Goal: Information Seeking & Learning: Learn about a topic

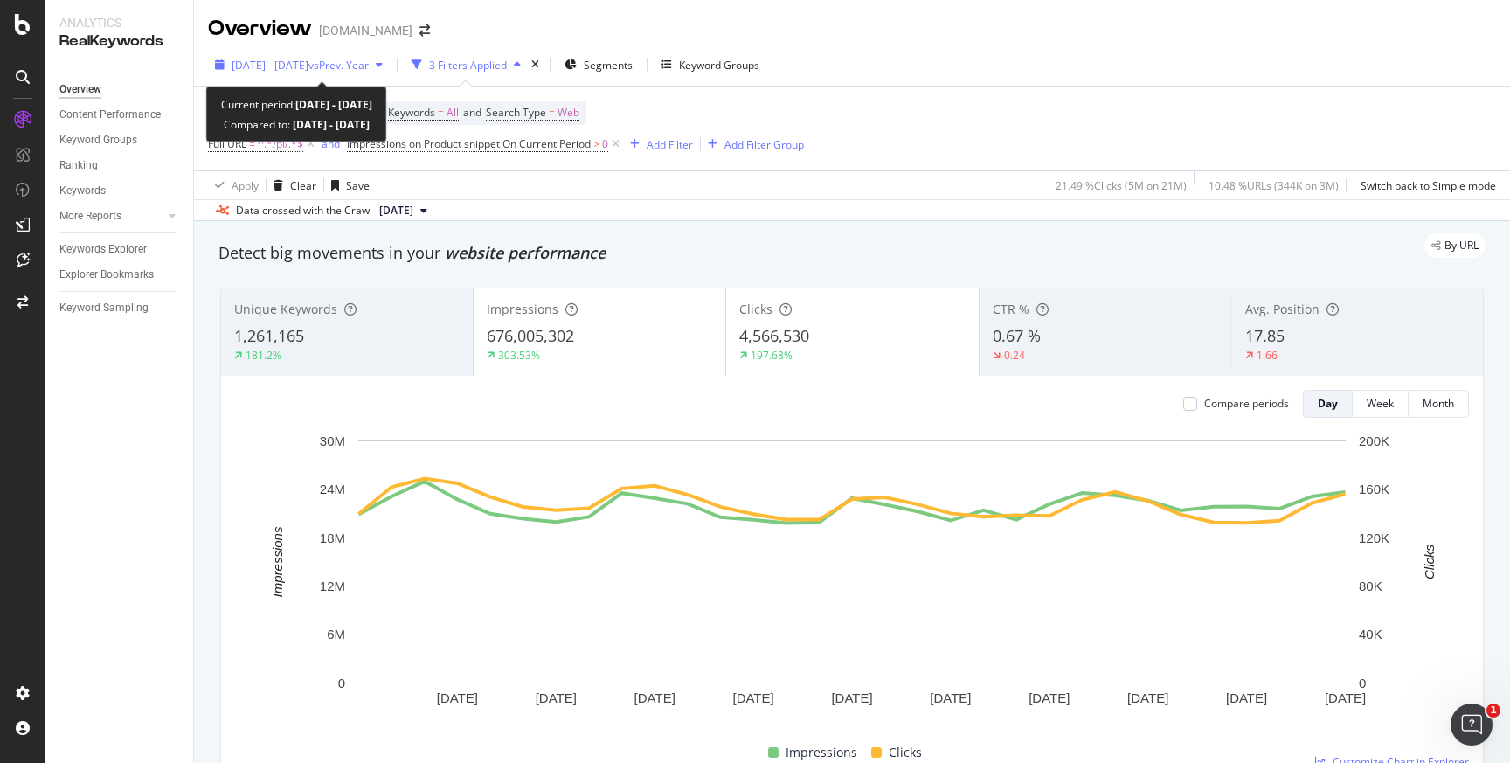
click at [383, 68] on icon "button" at bounding box center [379, 64] width 7 height 10
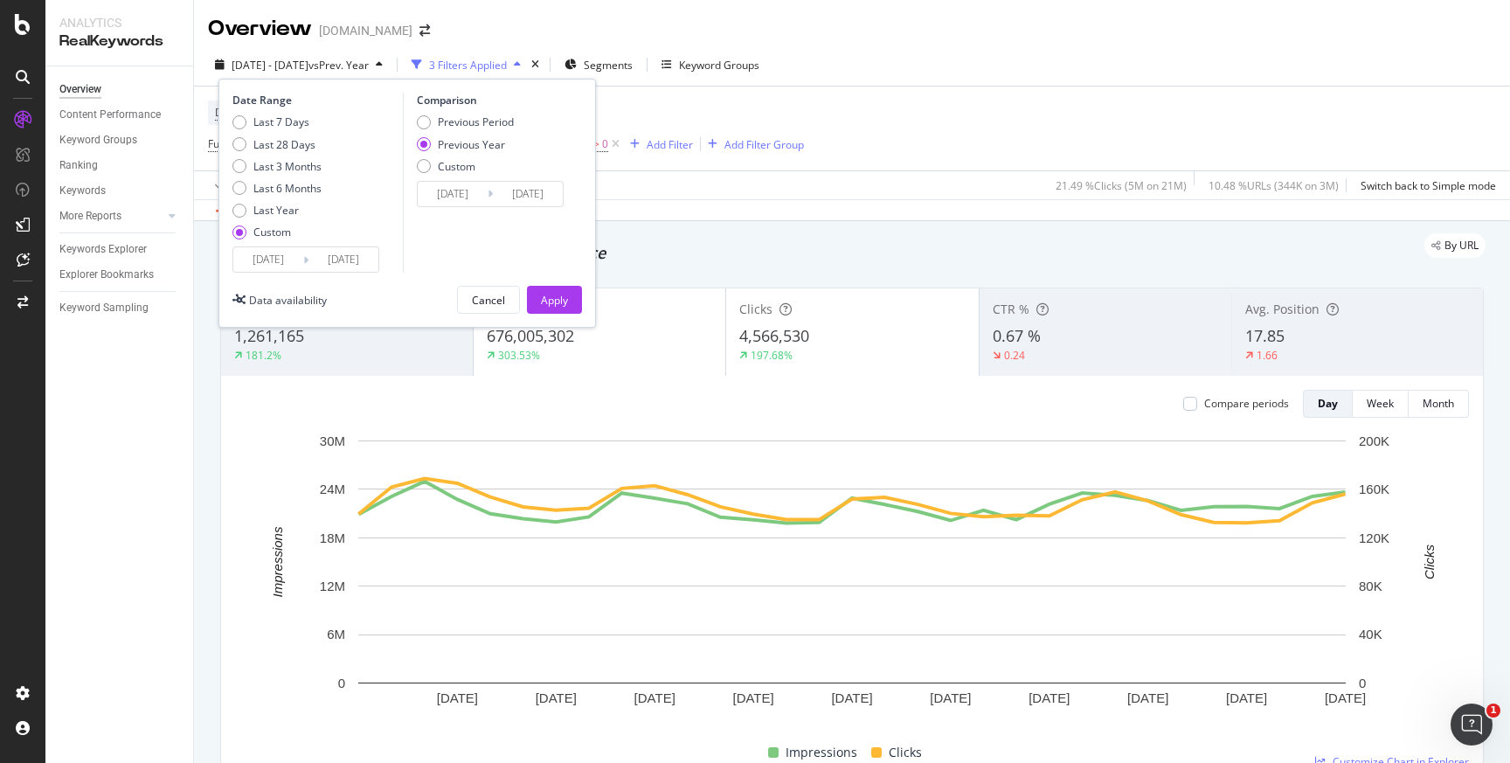
click at [1050, 55] on div "2025 Aug. 1st - Aug. 31st vs Prev. Year 3 Filters Applied Segments Keyword Grou…" at bounding box center [852, 68] width 1316 height 35
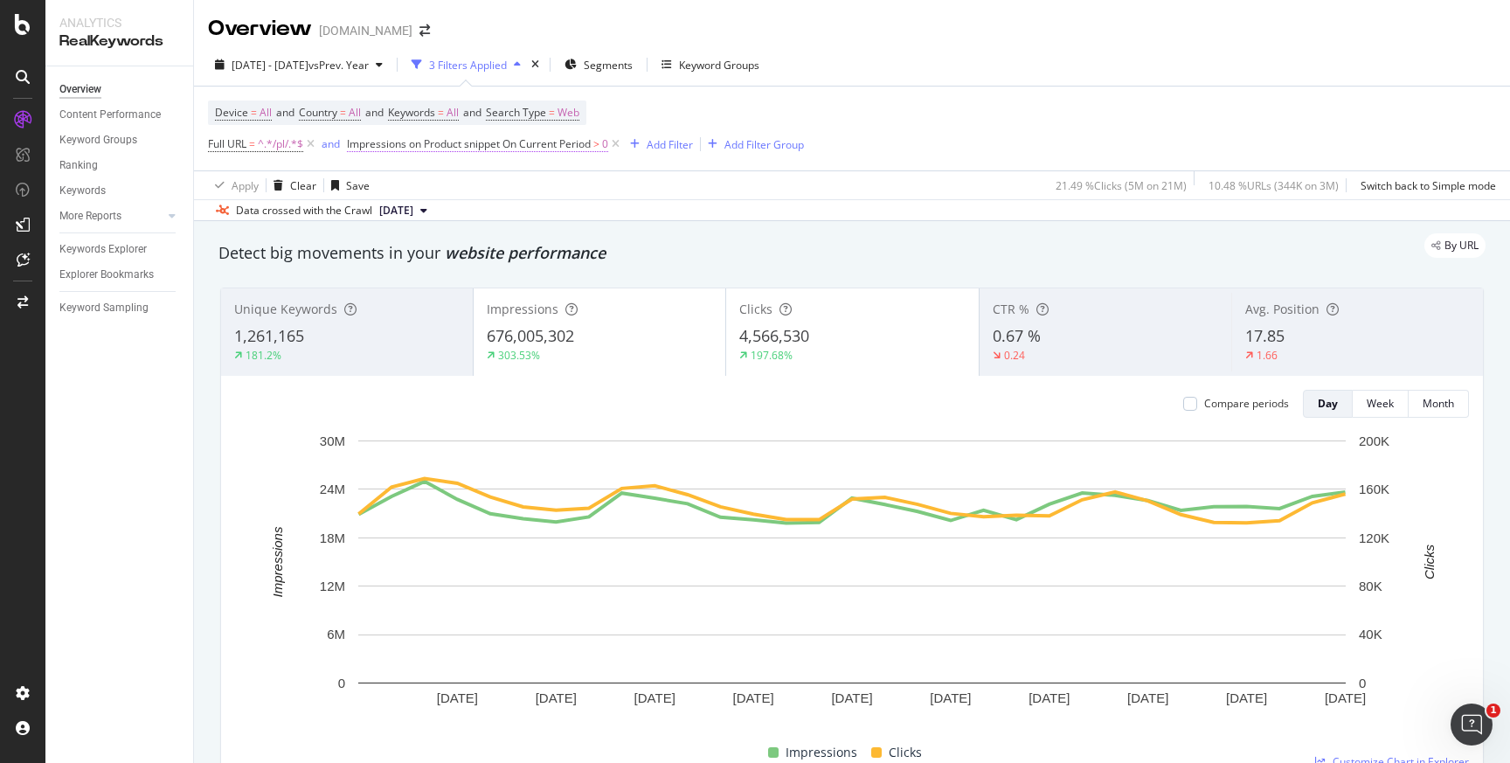
click at [529, 143] on span "Impressions on Product snippet On Current Period" at bounding box center [469, 143] width 244 height 15
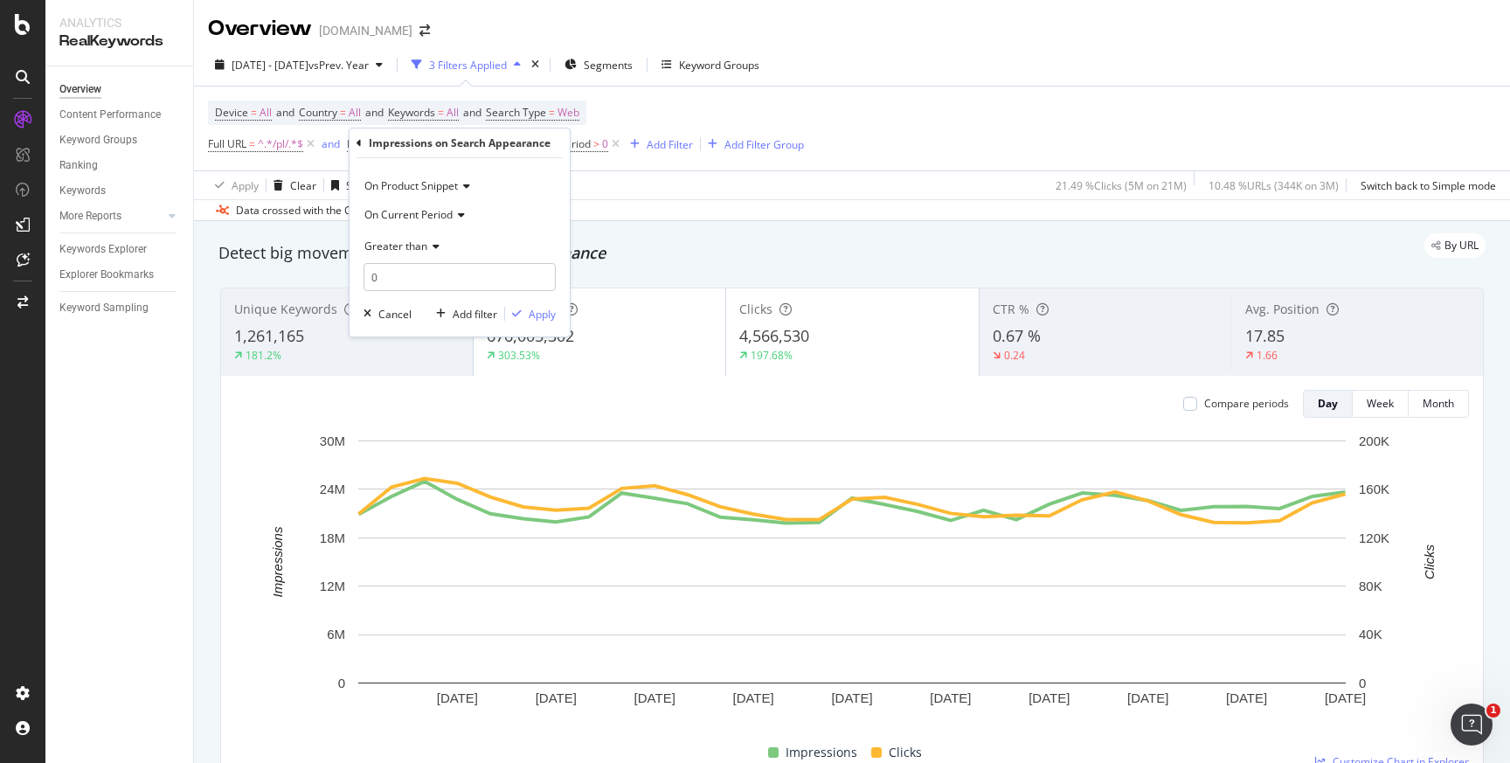
click at [467, 187] on icon at bounding box center [464, 186] width 12 height 10
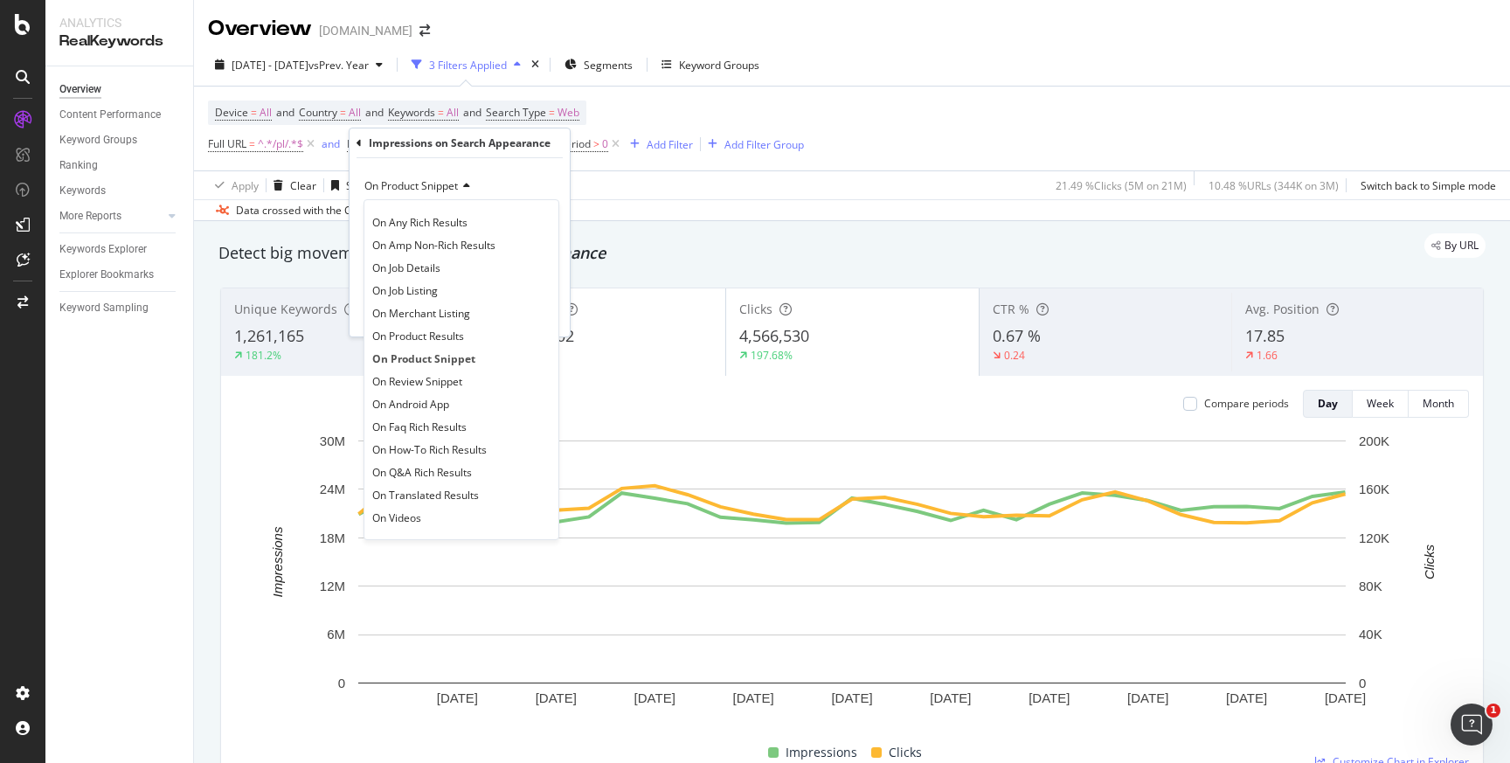
click at [926, 64] on div "2025 Aug. 1st - Aug. 31st vs Prev. Year 3 Filters Applied Segments Keyword Grou…" at bounding box center [852, 68] width 1316 height 35
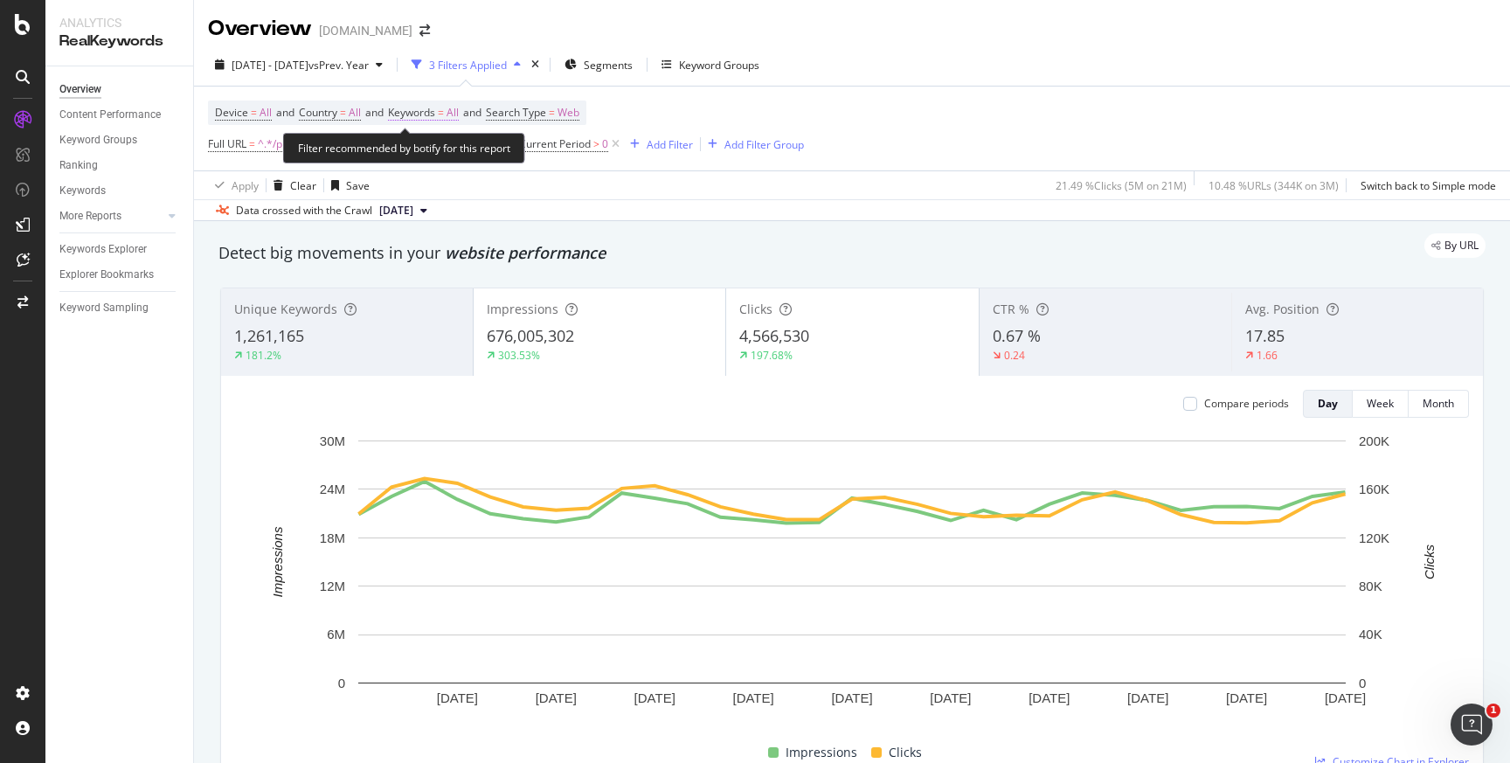
click at [459, 113] on span "All" at bounding box center [452, 112] width 12 height 24
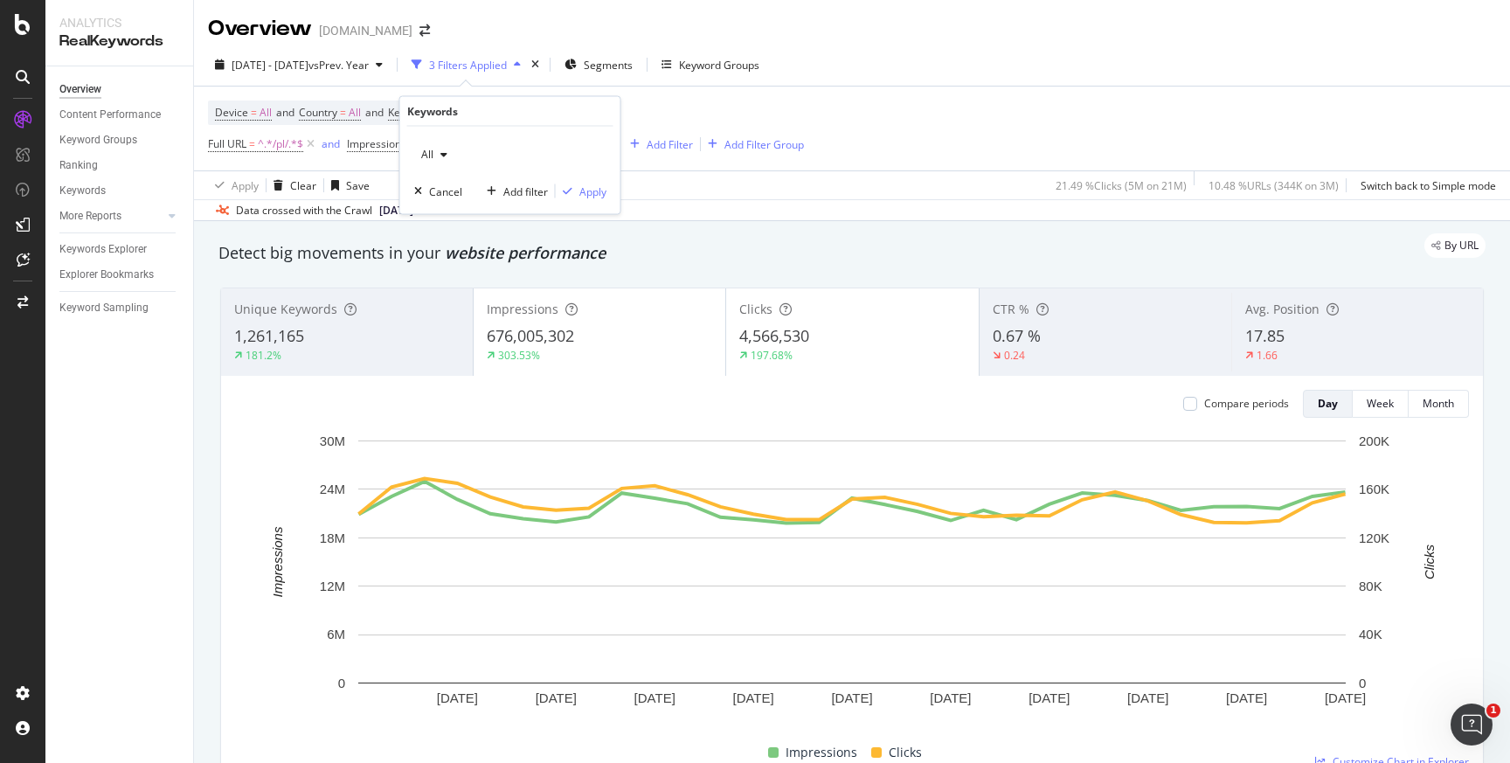
click at [440, 155] on icon "button" at bounding box center [443, 154] width 7 height 10
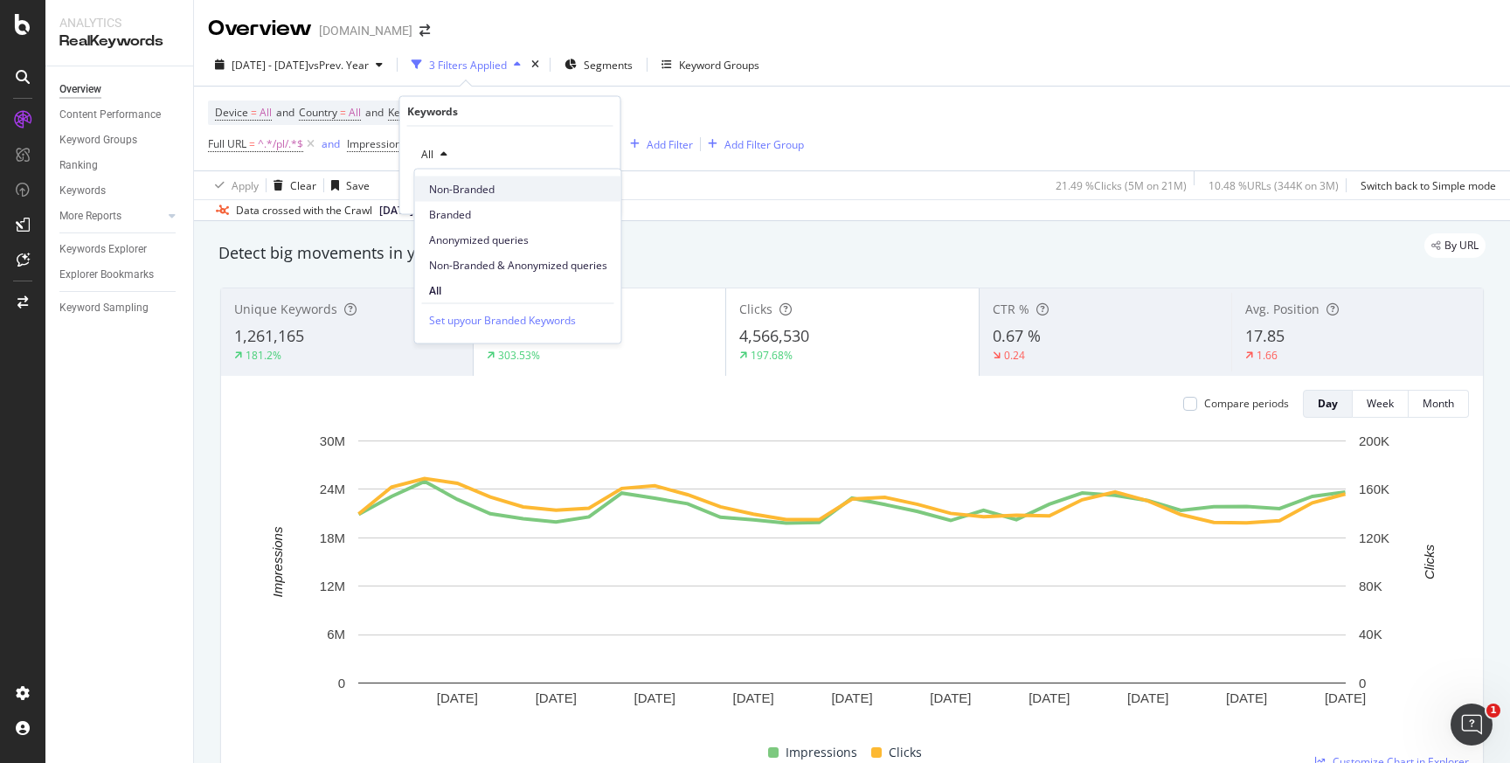
click at [466, 195] on span "Non-Branded" at bounding box center [518, 189] width 178 height 16
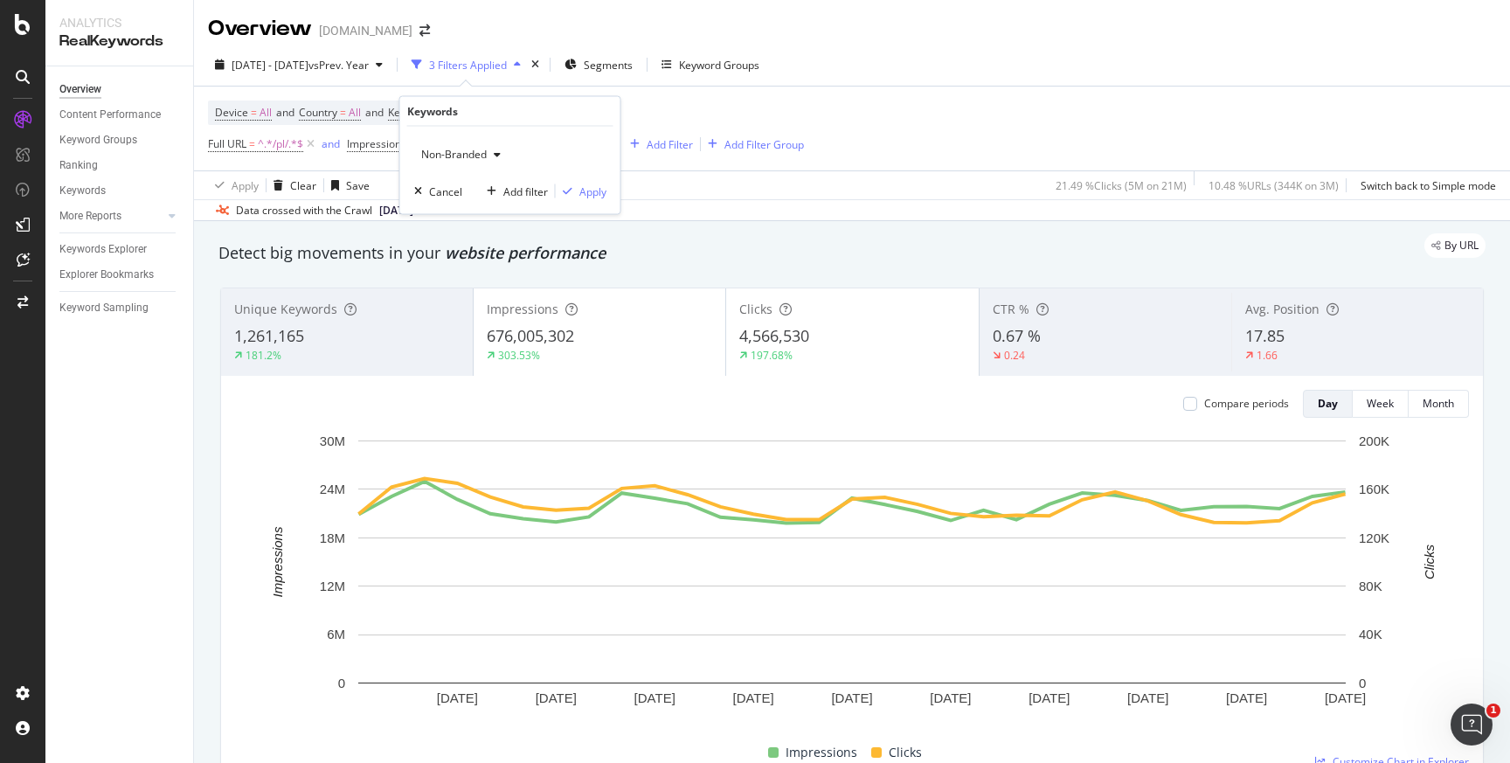
click at [605, 194] on div "Non-Branded Cancel Add filter Apply" at bounding box center [510, 170] width 220 height 87
click at [596, 191] on div "Apply" at bounding box center [592, 190] width 27 height 15
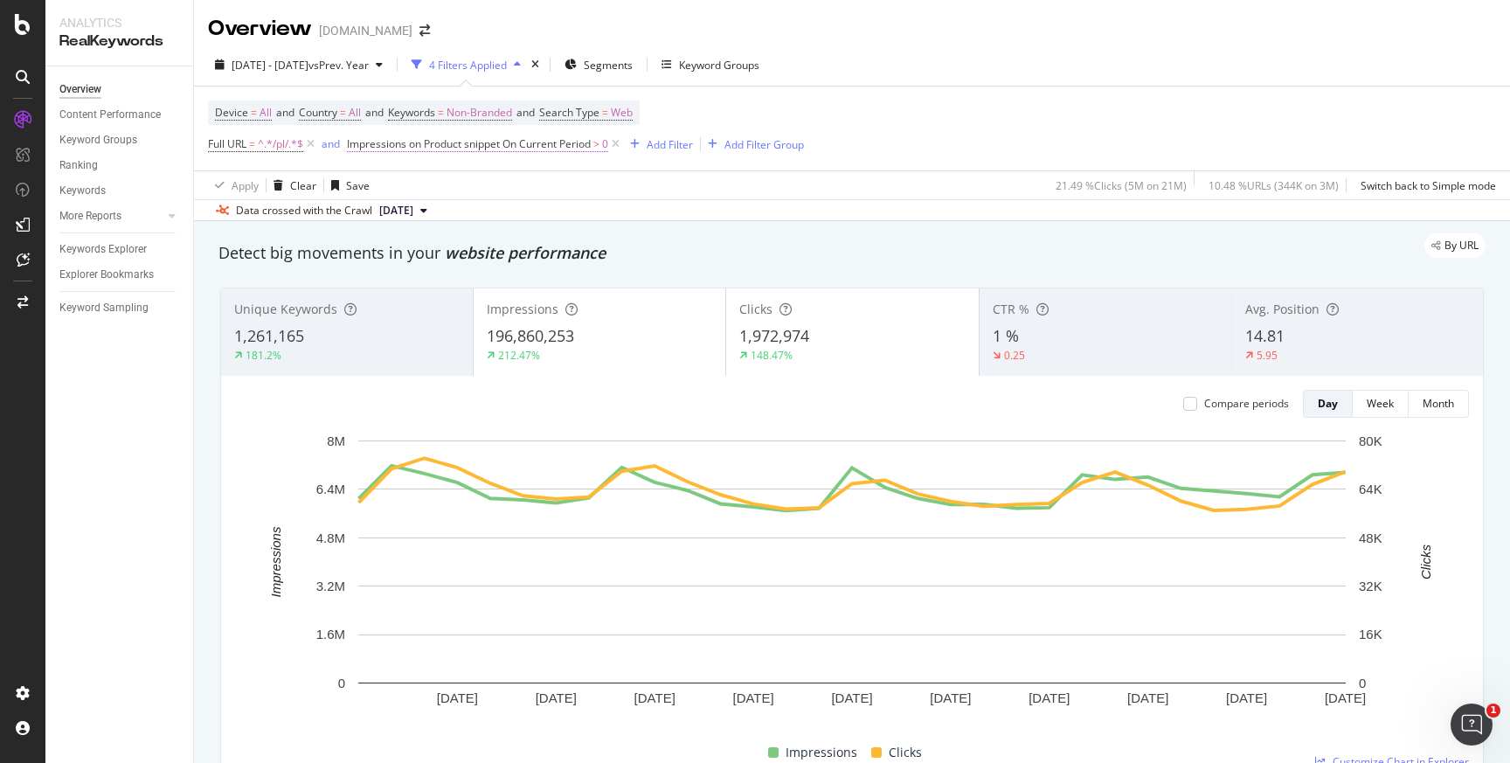
click at [491, 149] on span "Impressions on Product snippet On Current Period" at bounding box center [469, 143] width 244 height 15
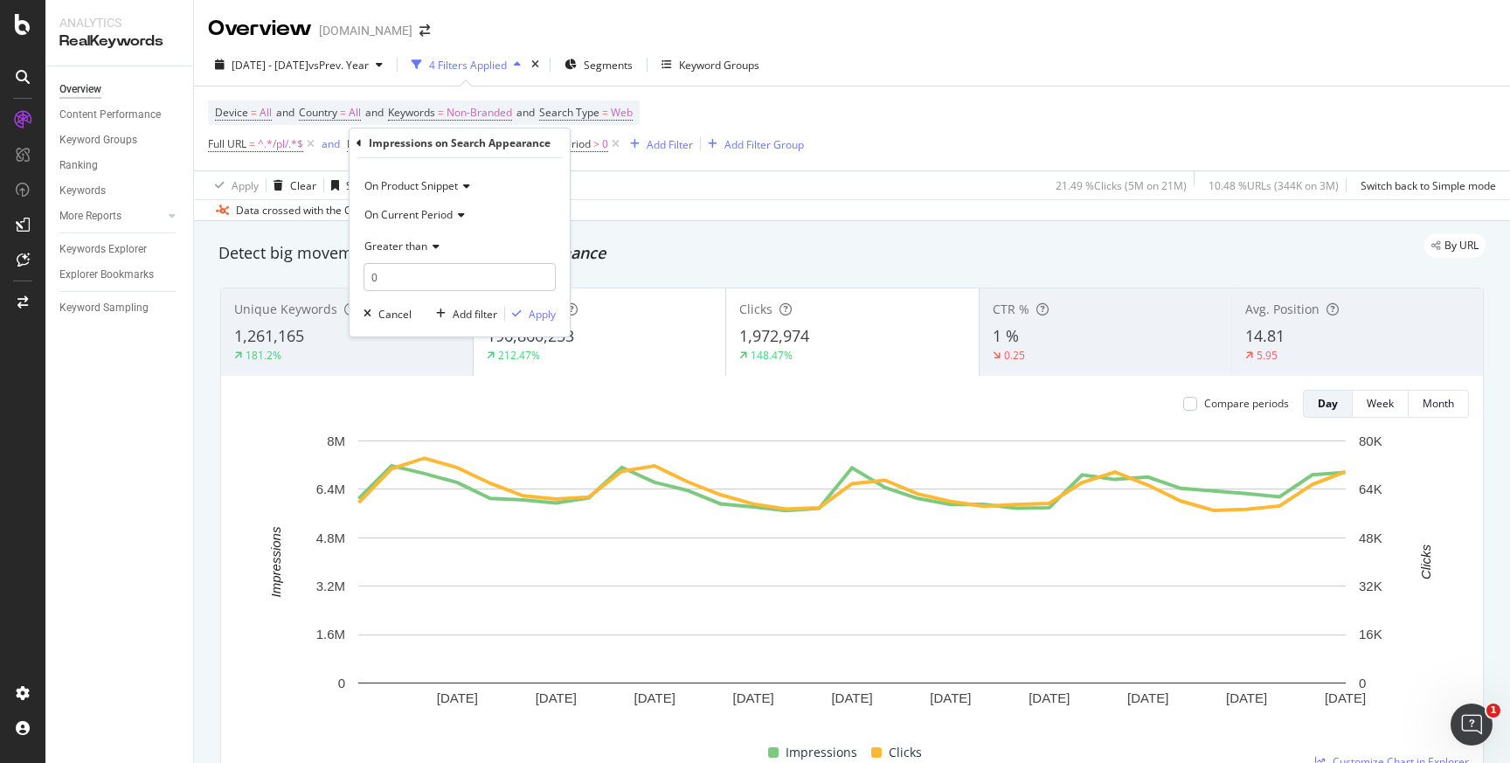
click at [466, 183] on icon at bounding box center [464, 186] width 12 height 10
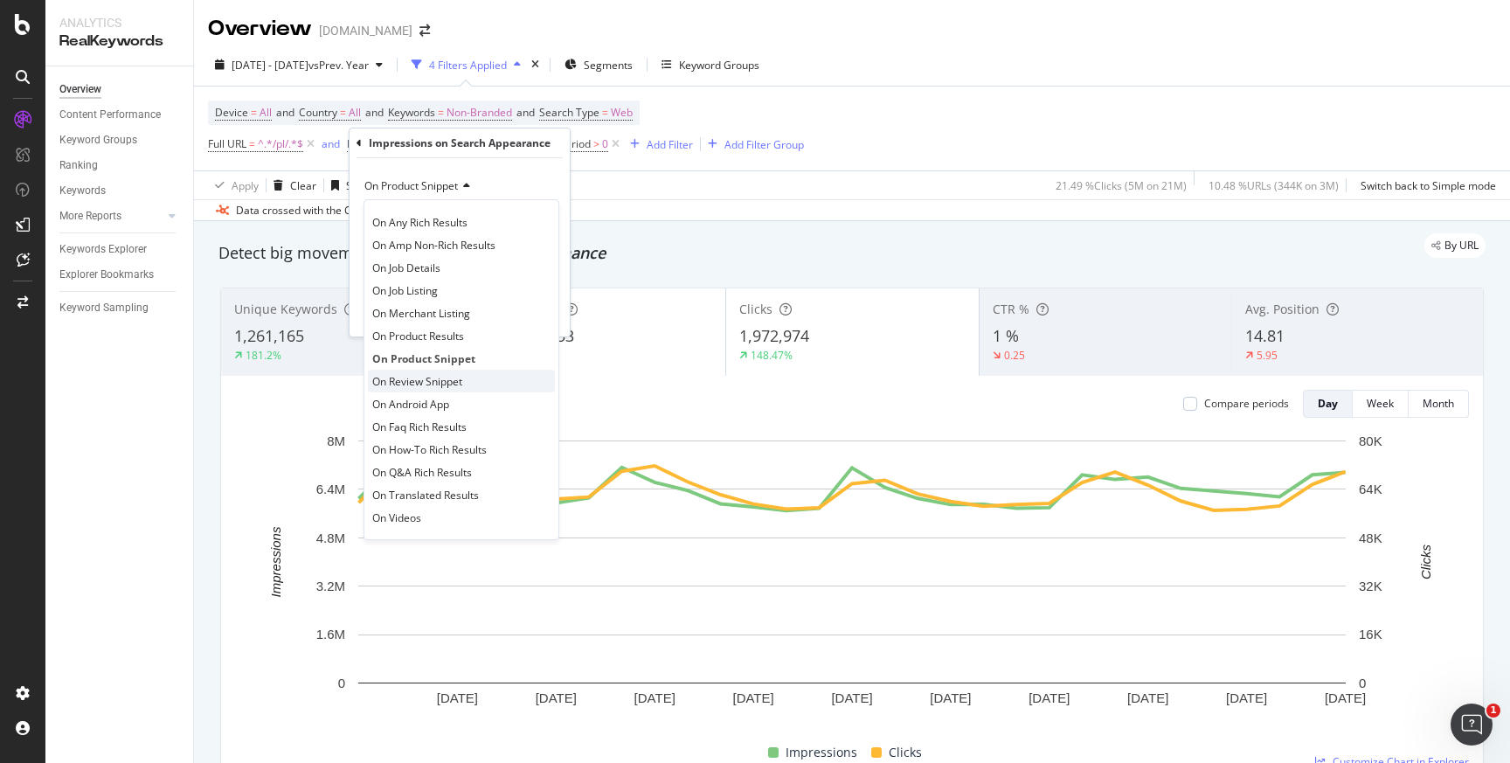
click at [401, 382] on span "On Review Snippet" at bounding box center [417, 381] width 90 height 15
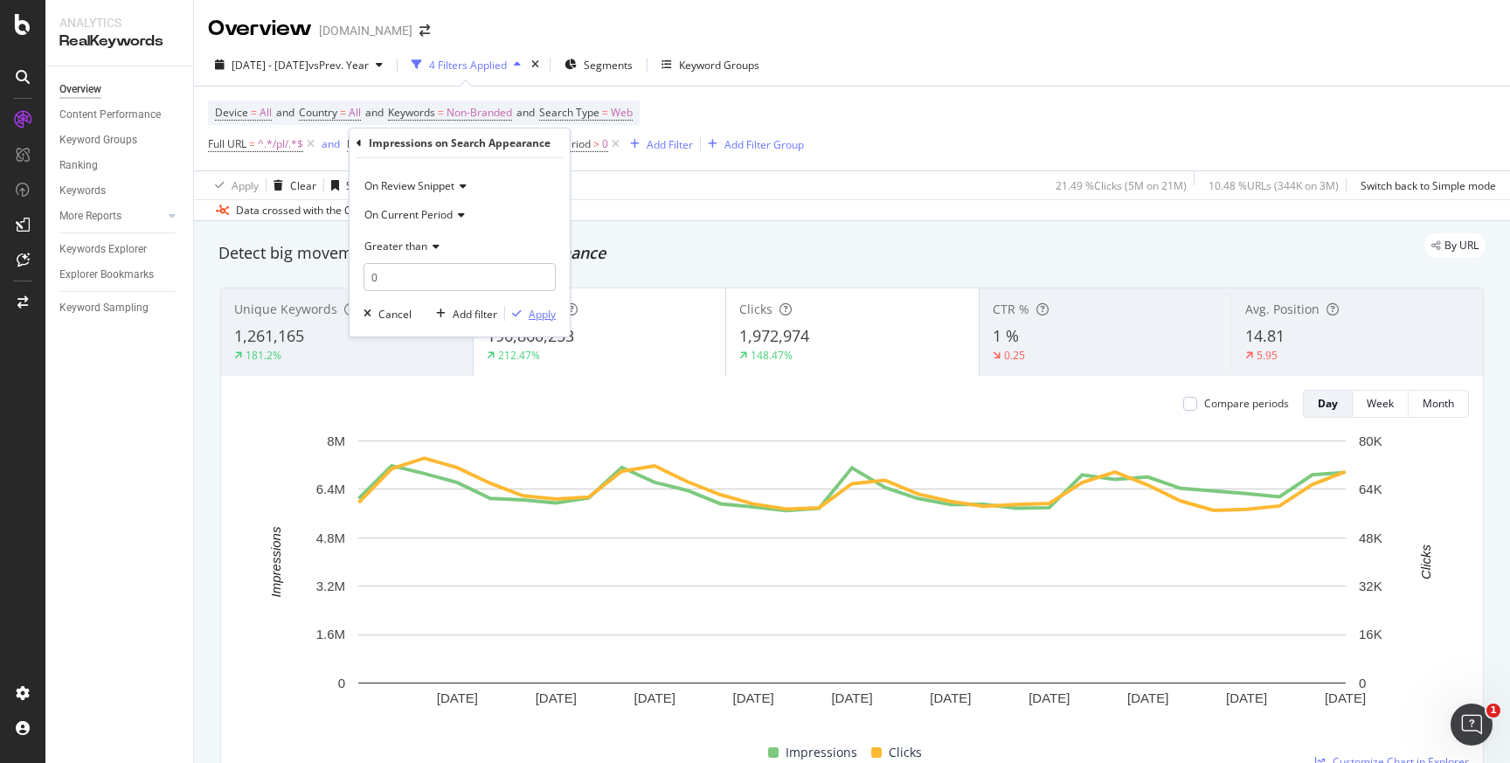
click at [535, 315] on div "Apply" at bounding box center [542, 314] width 27 height 15
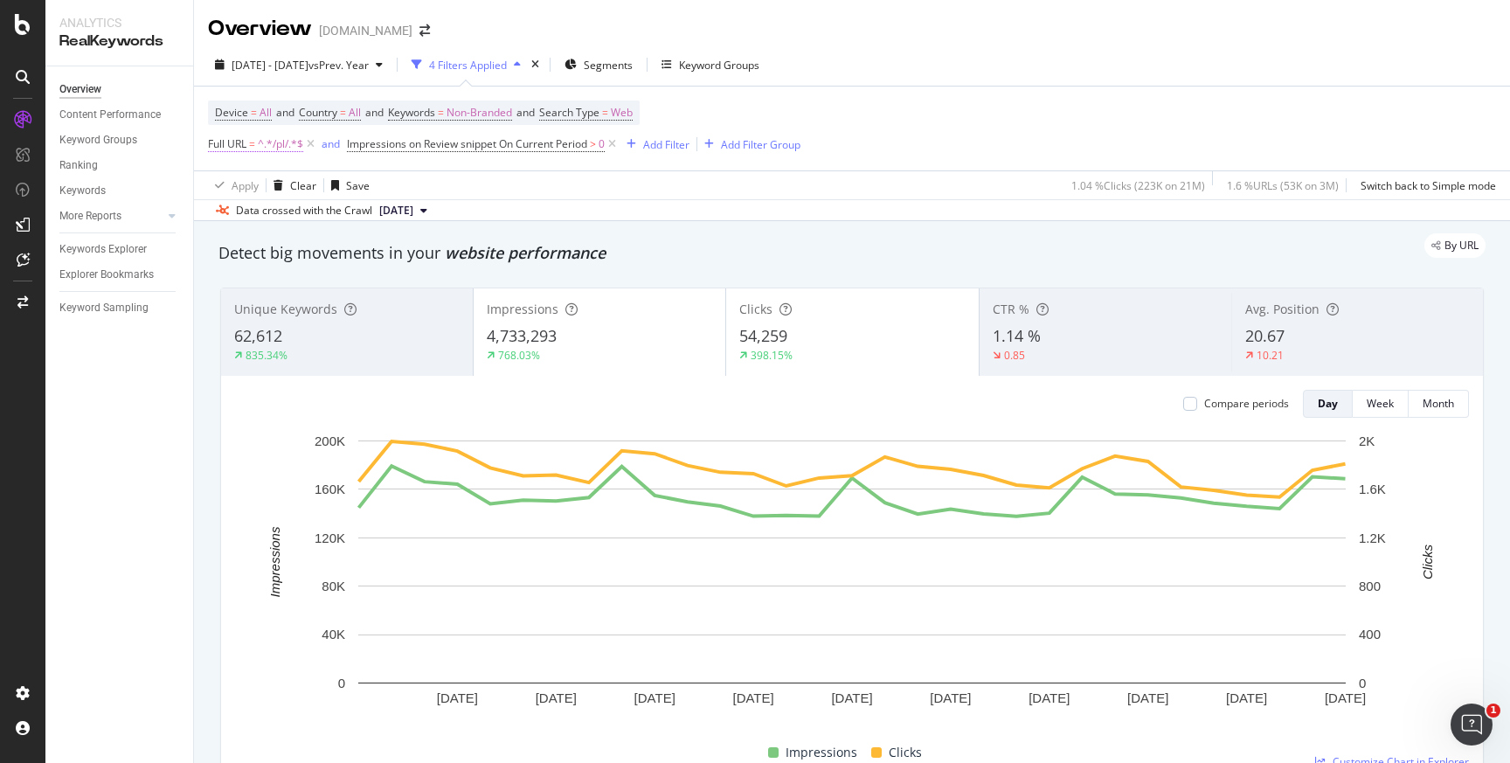
click at [274, 146] on span "^.*/pl/.*$" at bounding box center [280, 144] width 45 height 24
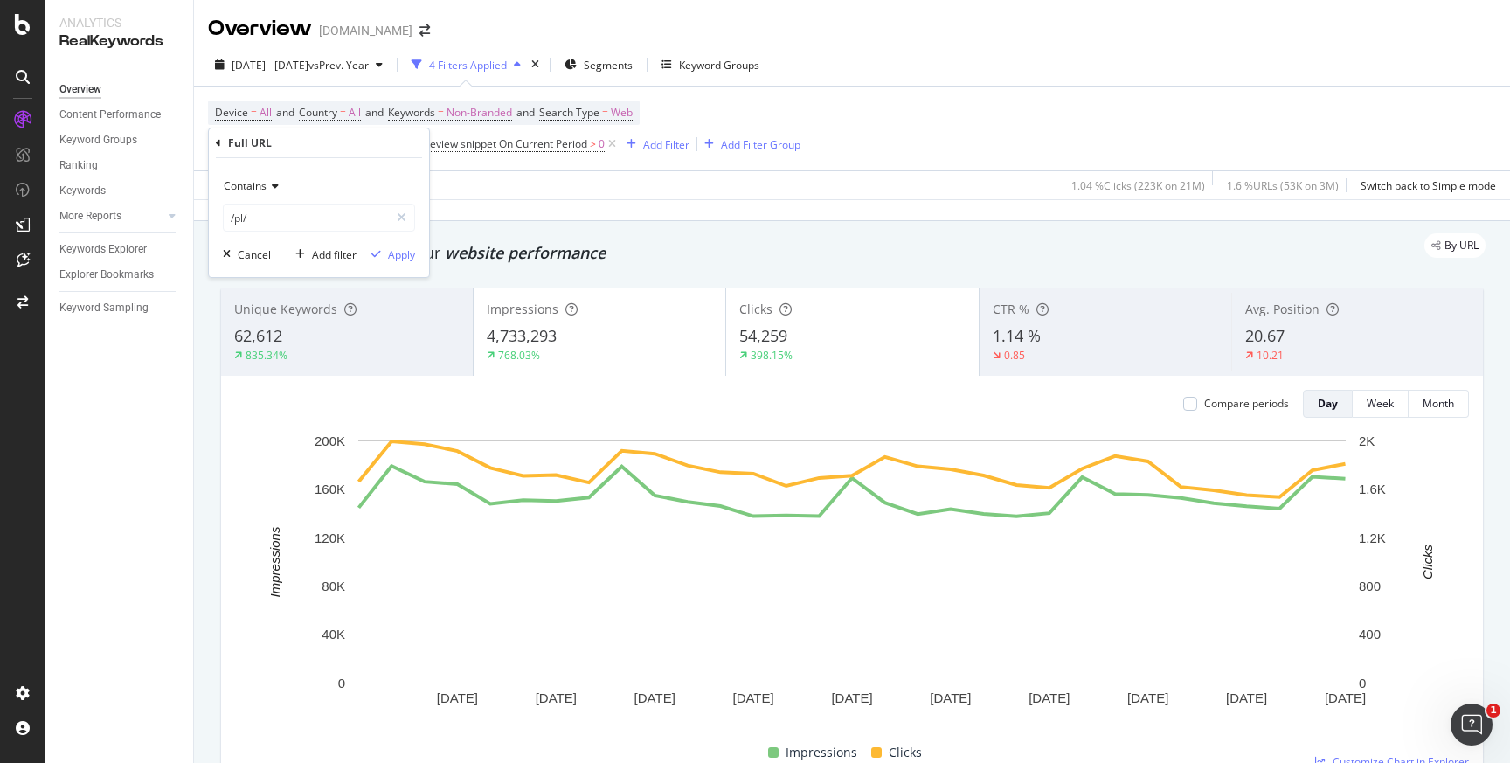
click at [920, 123] on div "Device = All and Country = All and Keywords = Non-Branded and Search Type = Web…" at bounding box center [852, 128] width 1288 height 84
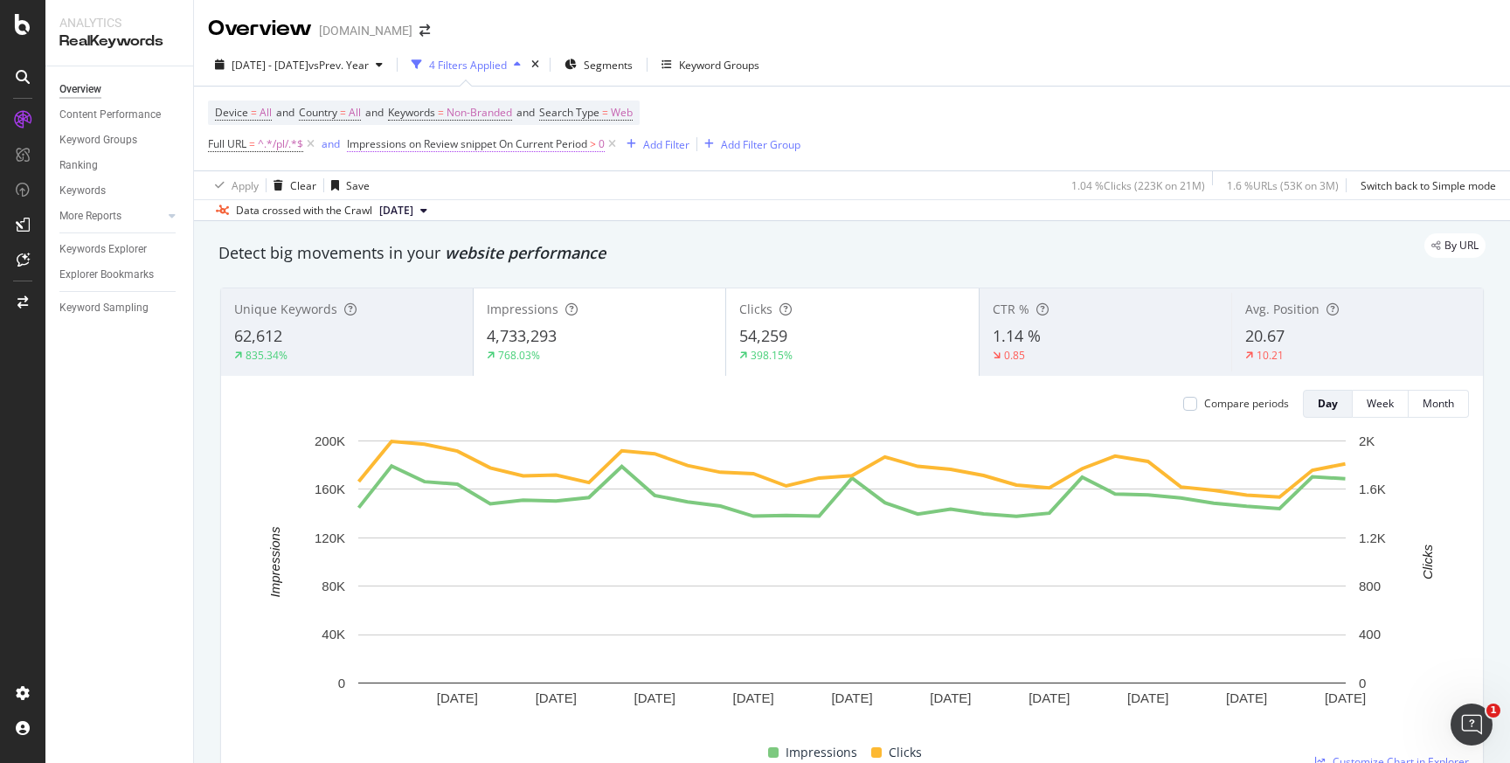
click at [501, 144] on span "Impressions on Review snippet On Current Period" at bounding box center [467, 143] width 240 height 15
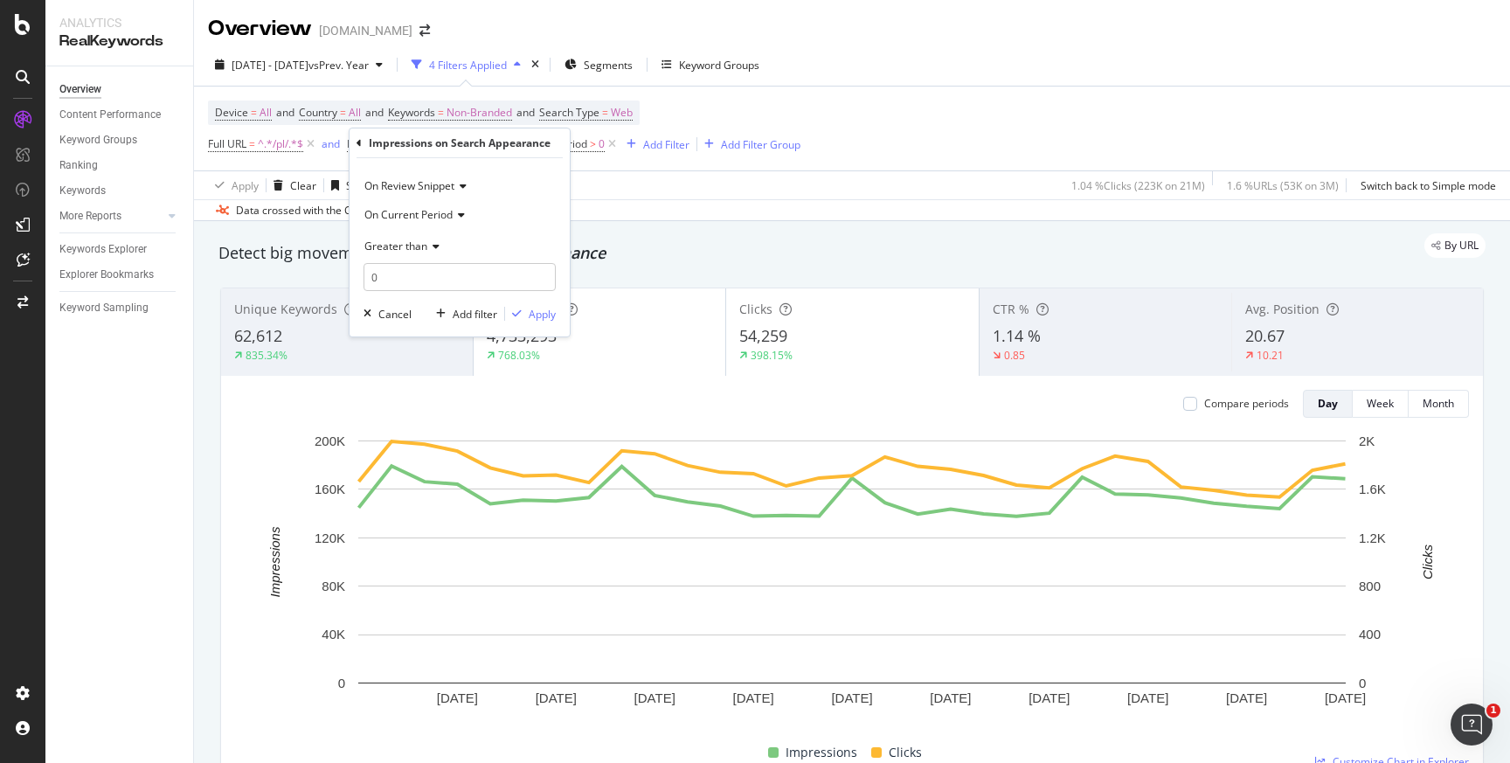
click at [462, 185] on icon at bounding box center [460, 186] width 12 height 10
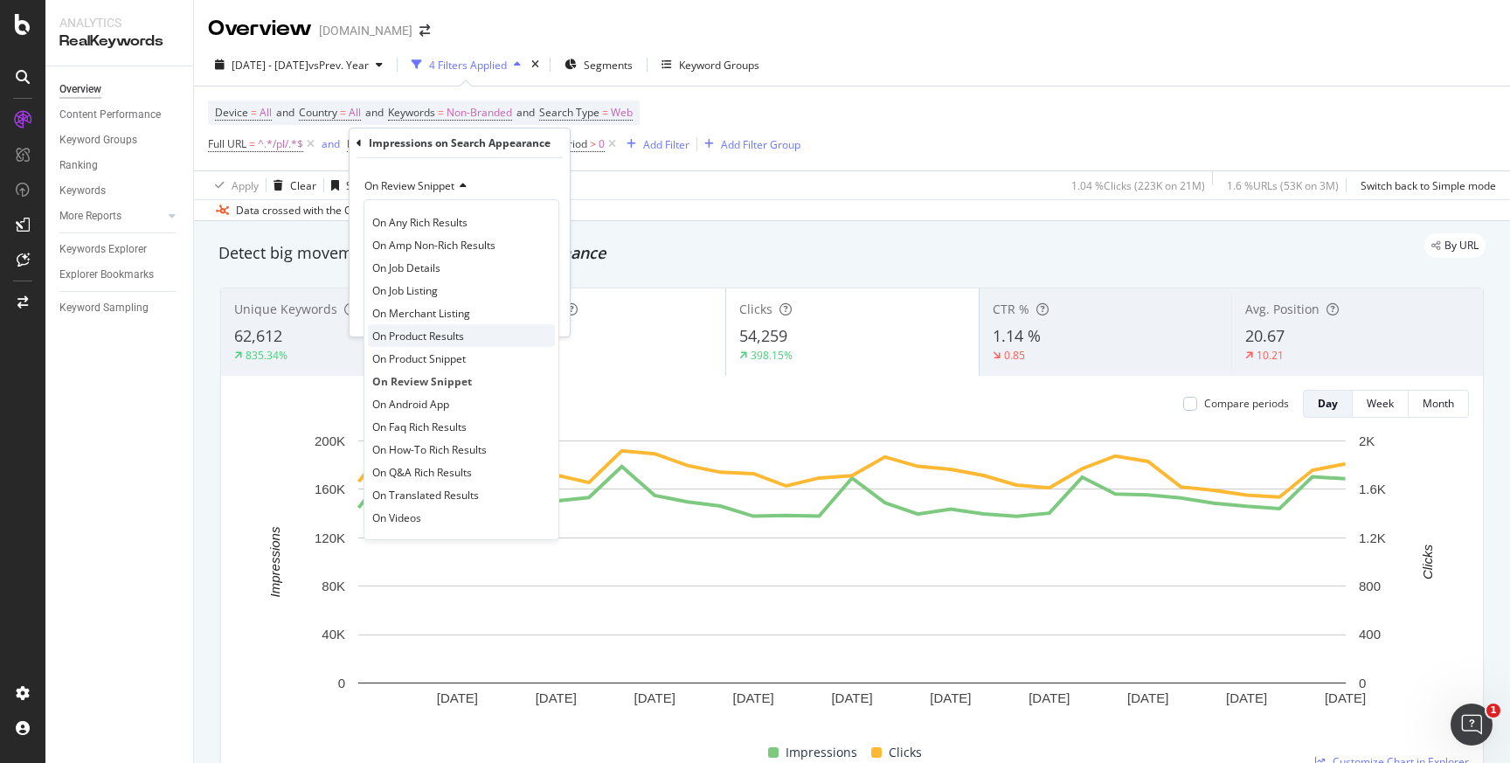
click at [426, 340] on span "On Product Results" at bounding box center [418, 335] width 92 height 15
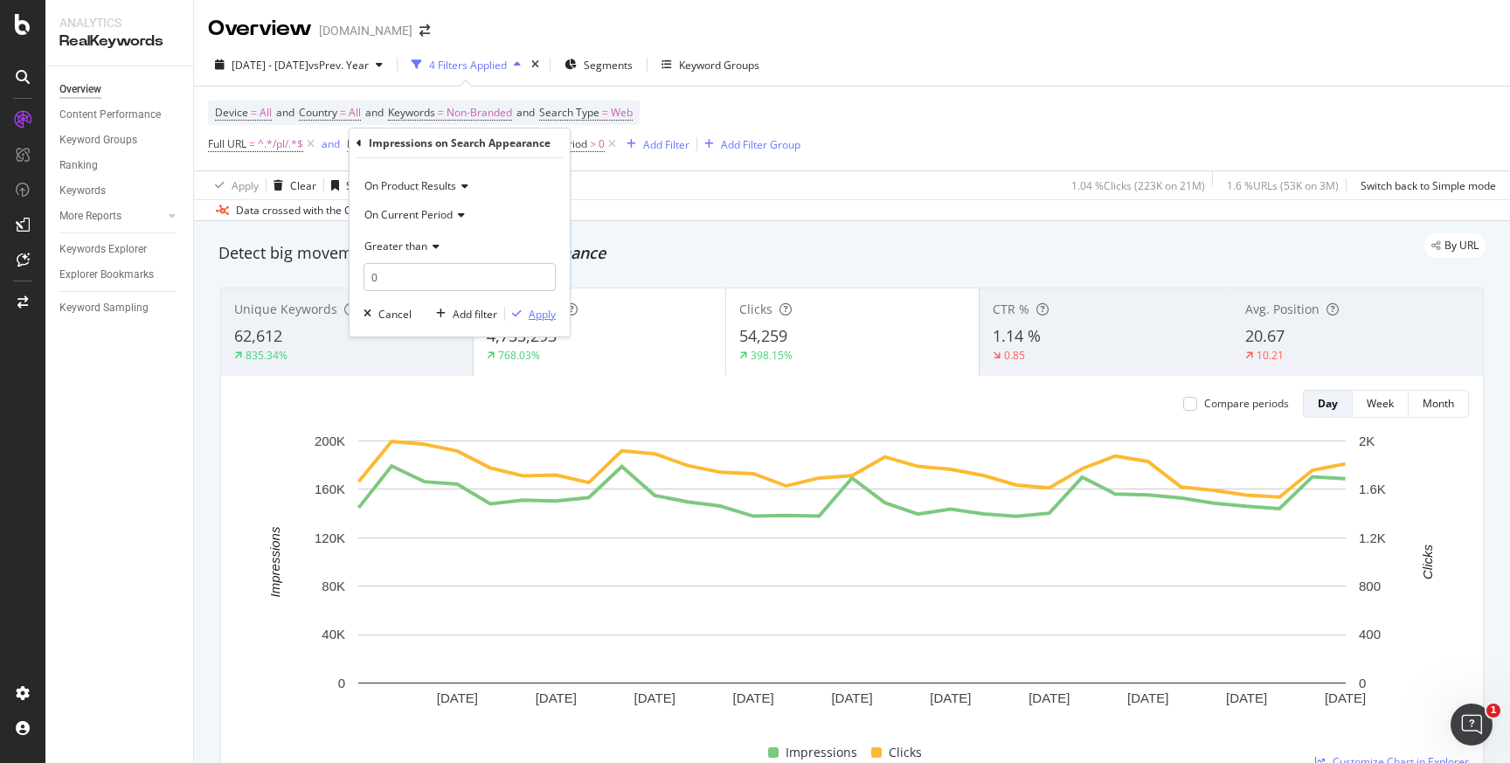
click at [543, 308] on div "Apply" at bounding box center [542, 314] width 27 height 15
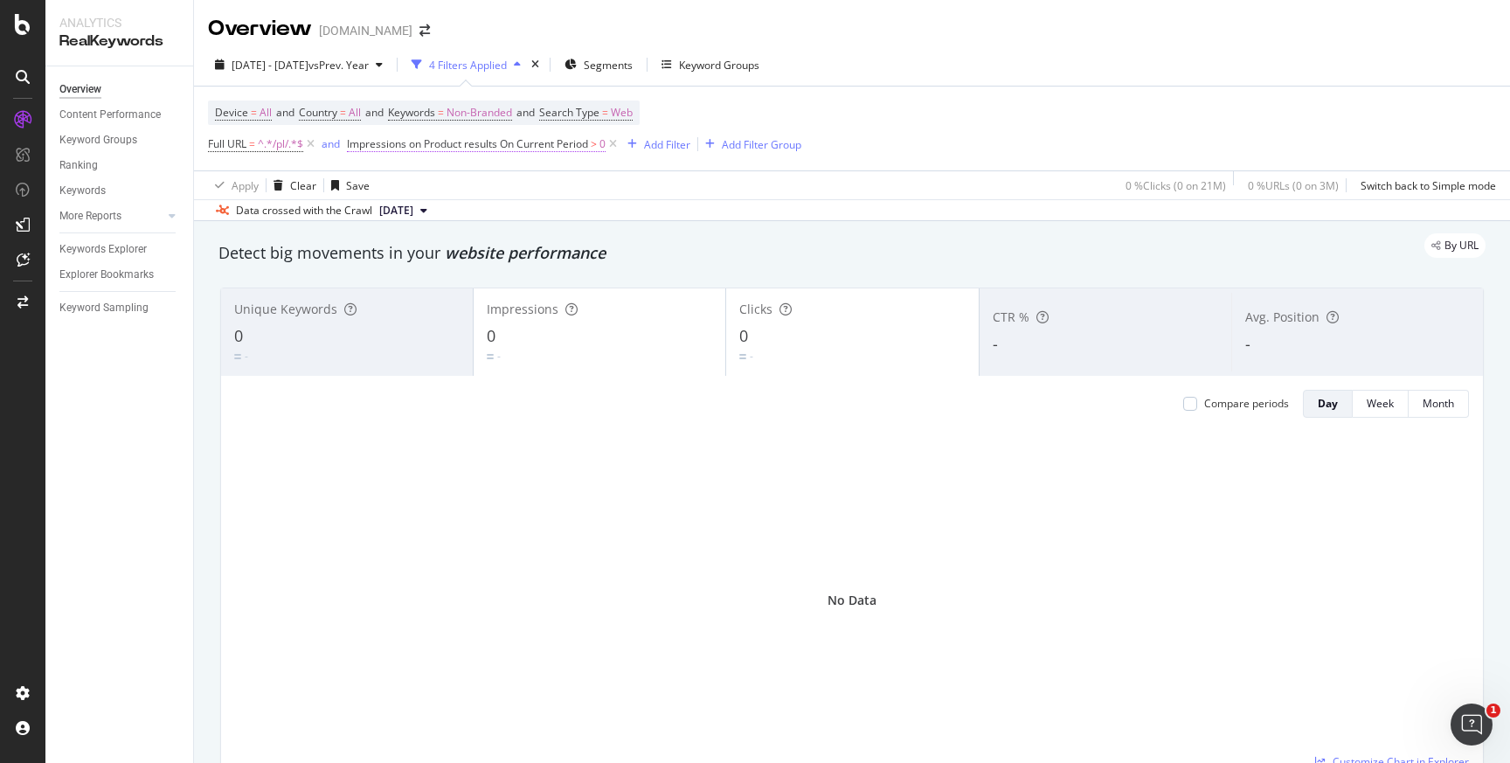
click at [579, 146] on span "Impressions on Product results On Current Period" at bounding box center [467, 143] width 241 height 15
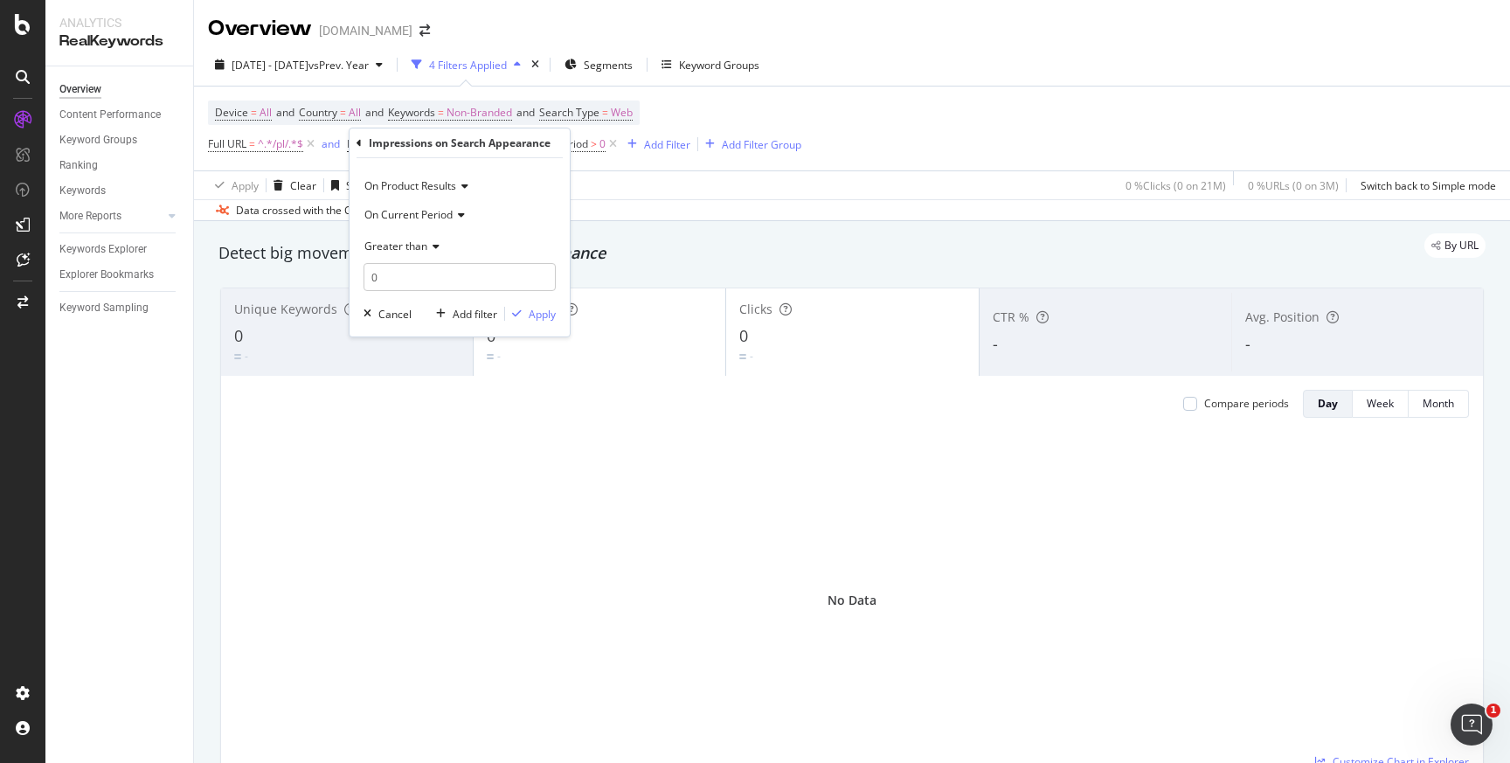
click at [465, 184] on icon at bounding box center [462, 186] width 12 height 10
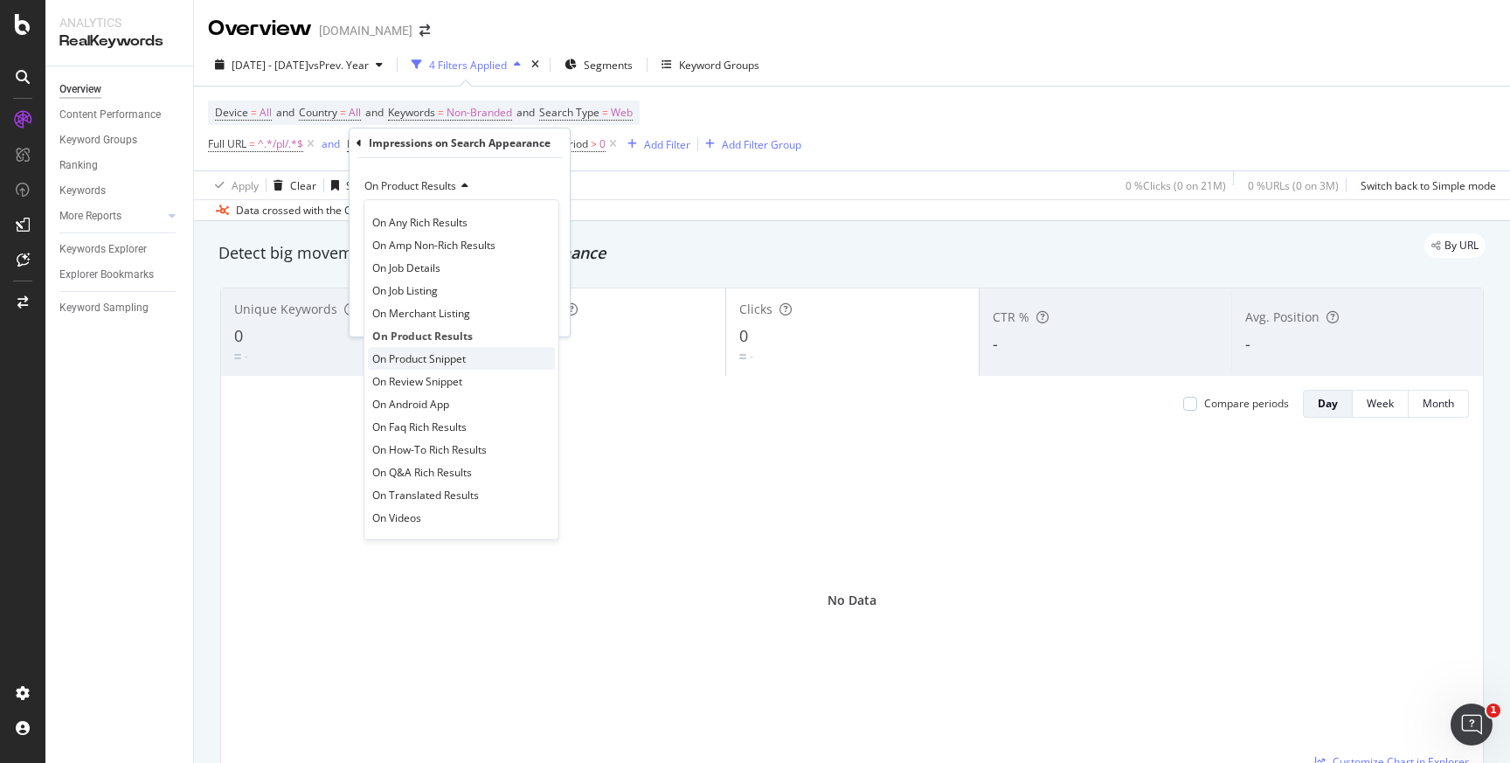
click at [437, 358] on span "On Product Snippet" at bounding box center [418, 358] width 93 height 15
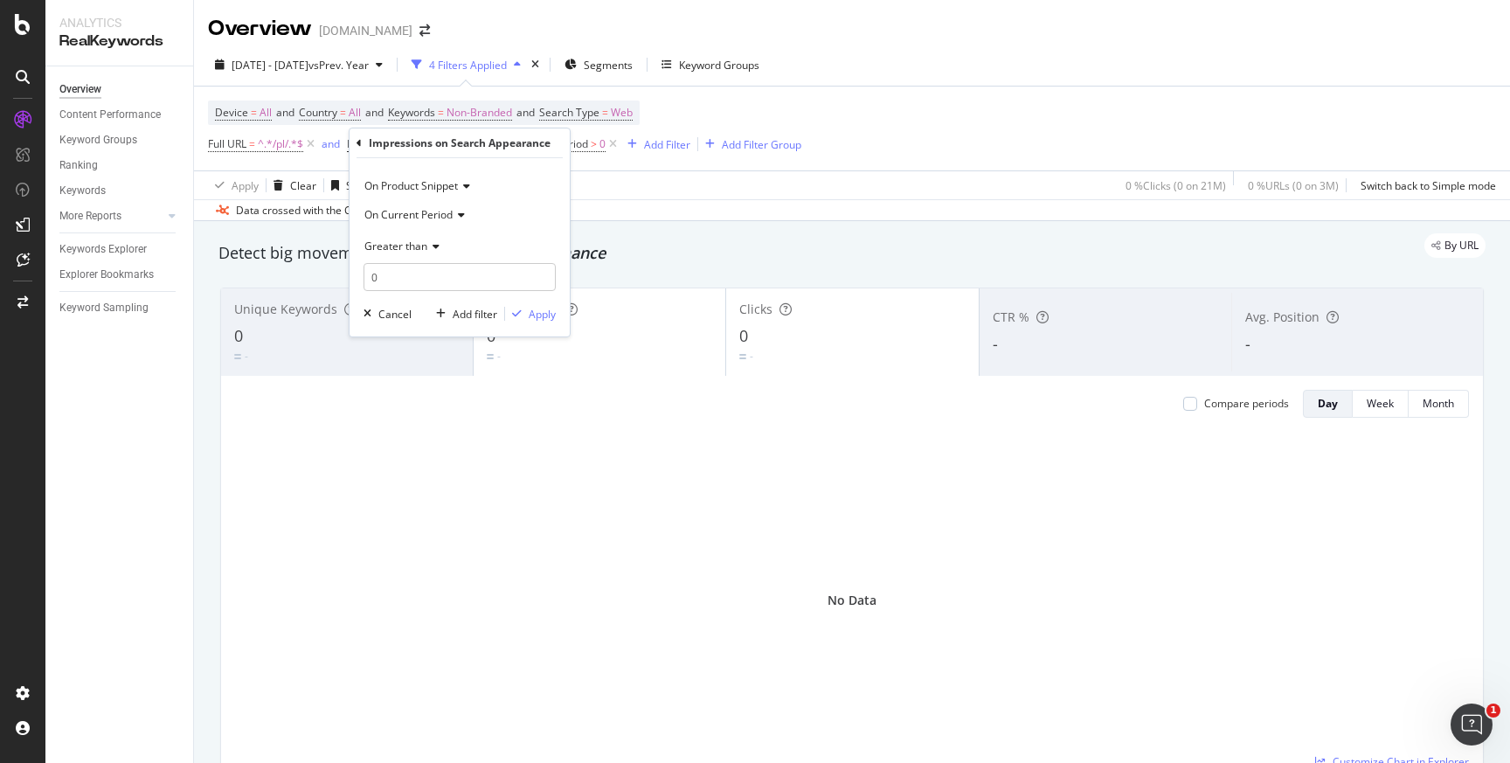
click at [437, 244] on icon at bounding box center [433, 246] width 12 height 10
click at [748, 189] on div "Apply Clear Save 0 % Clicks ( 0 on 21M ) 0 % URLs ( 0 on 3M ) Switch back to Si…" at bounding box center [852, 184] width 1316 height 29
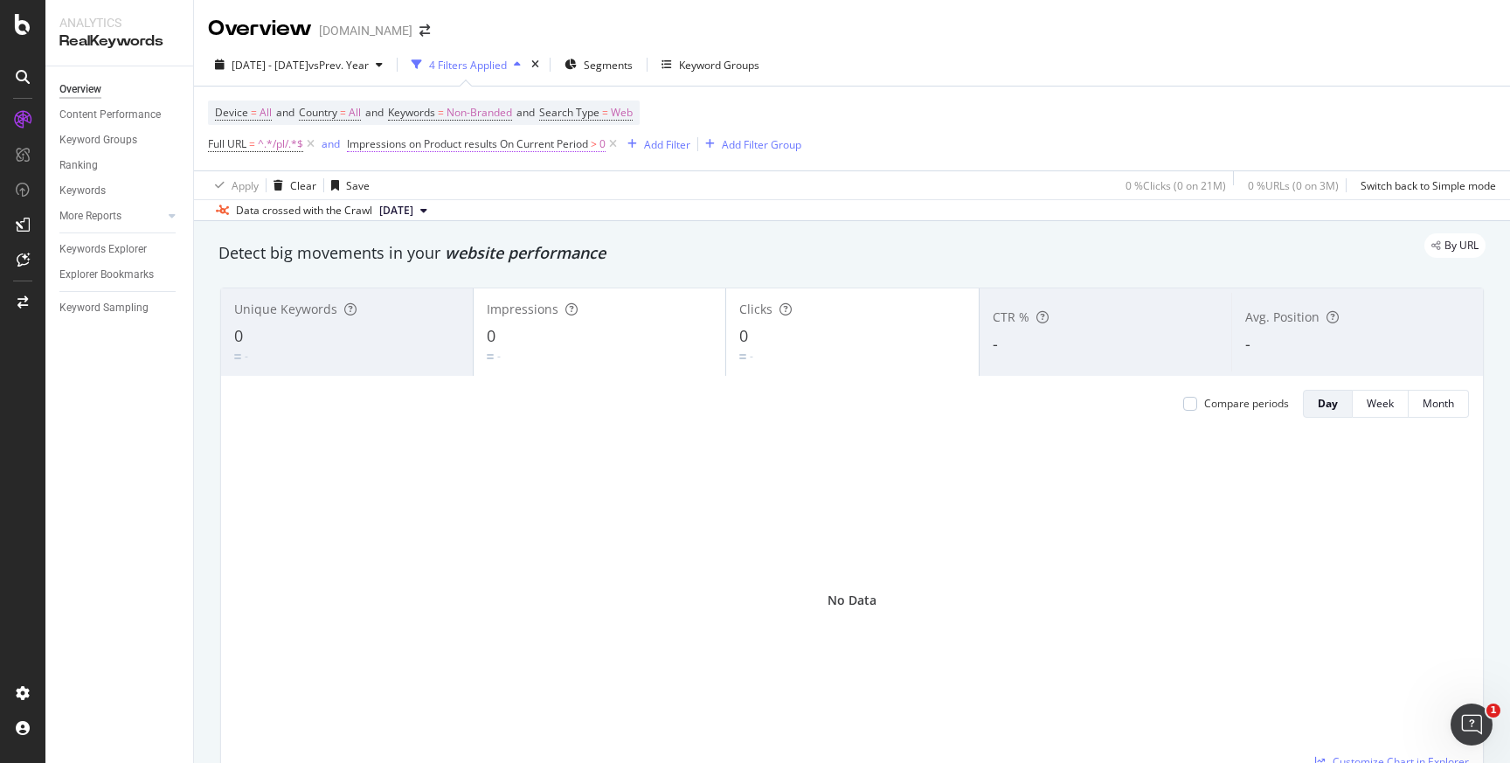
click at [552, 138] on span "Impressions on Product results On Current Period" at bounding box center [467, 143] width 241 height 15
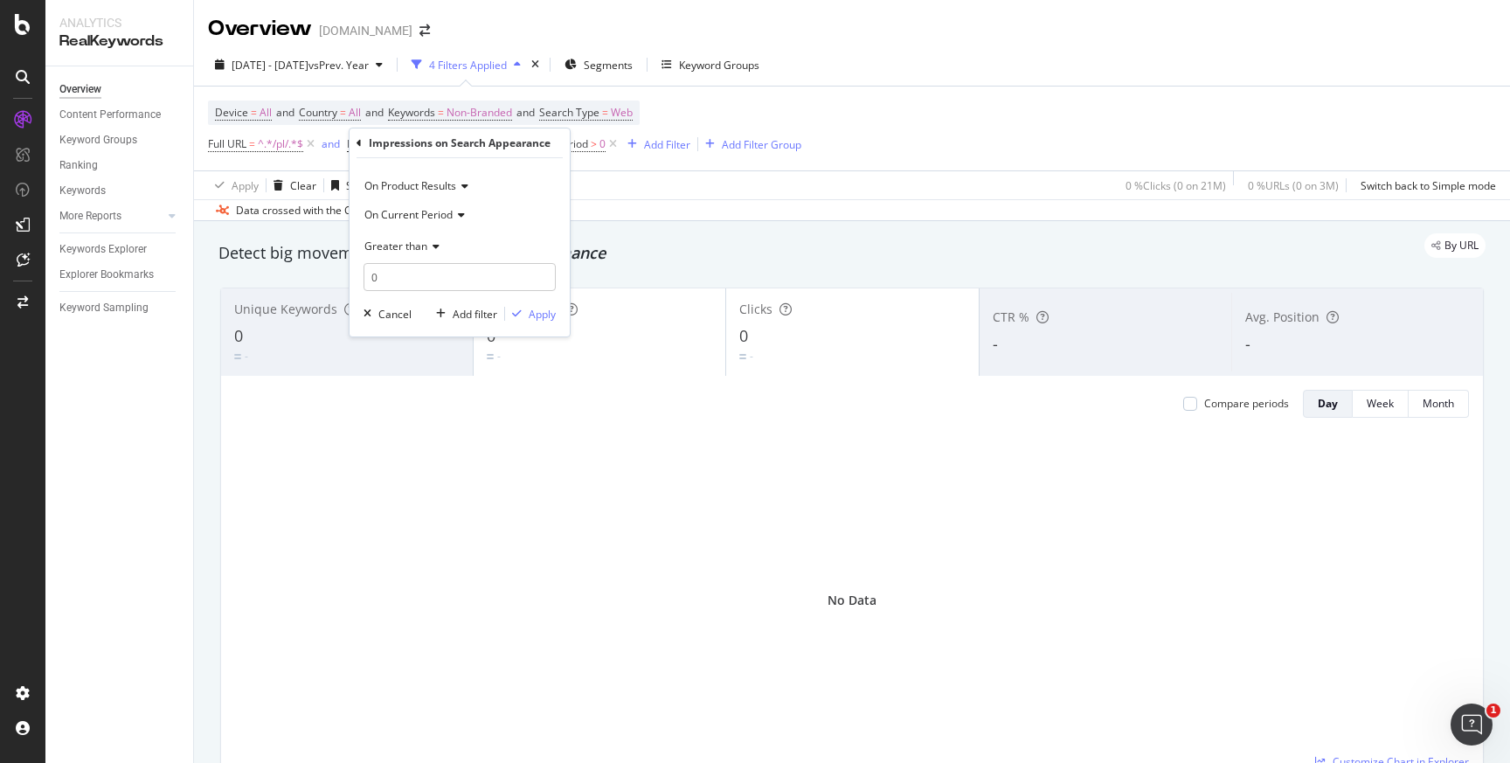
click at [461, 183] on icon at bounding box center [462, 186] width 12 height 10
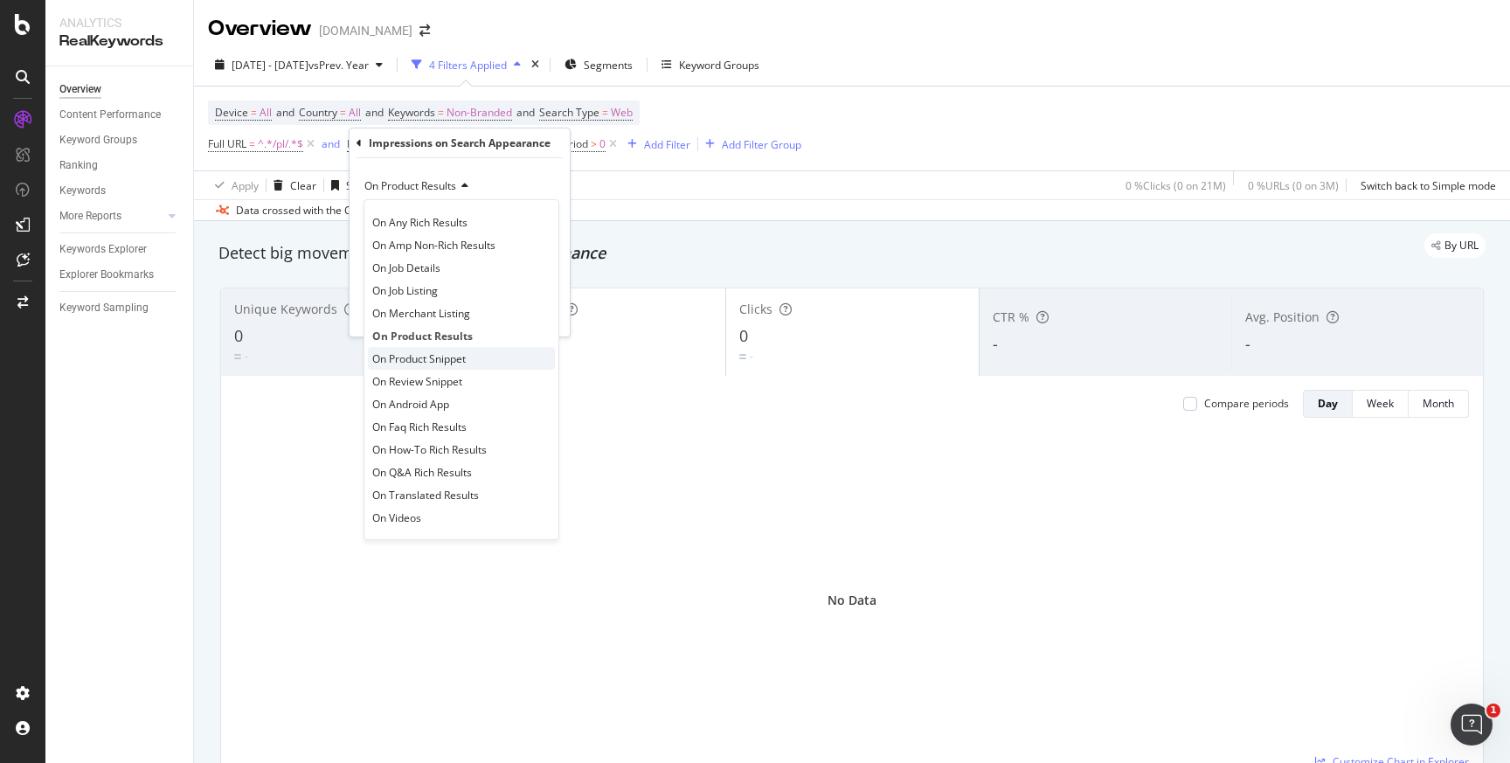
click at [412, 356] on span "On Product Snippet" at bounding box center [418, 358] width 93 height 15
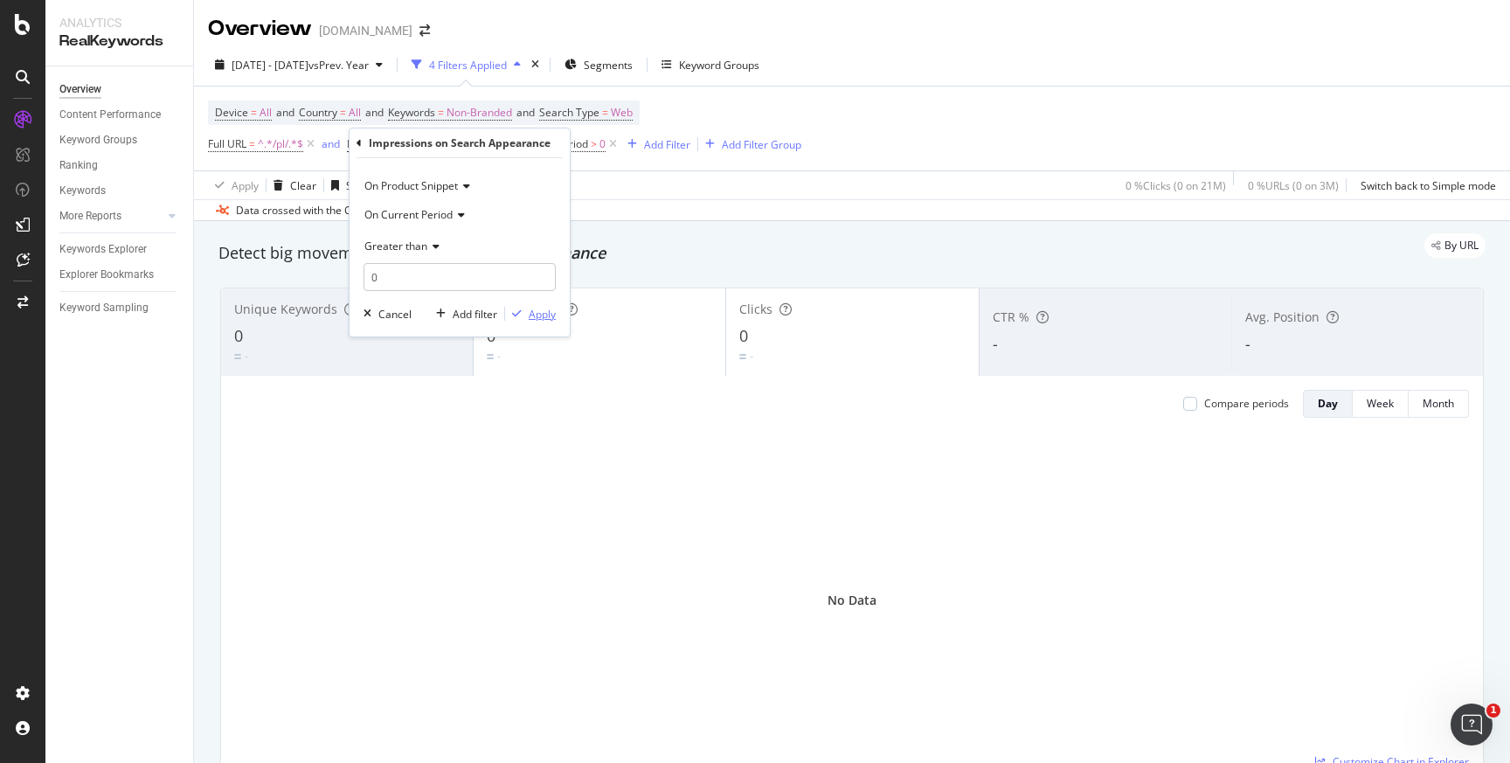
click at [542, 319] on div "Apply" at bounding box center [542, 314] width 27 height 15
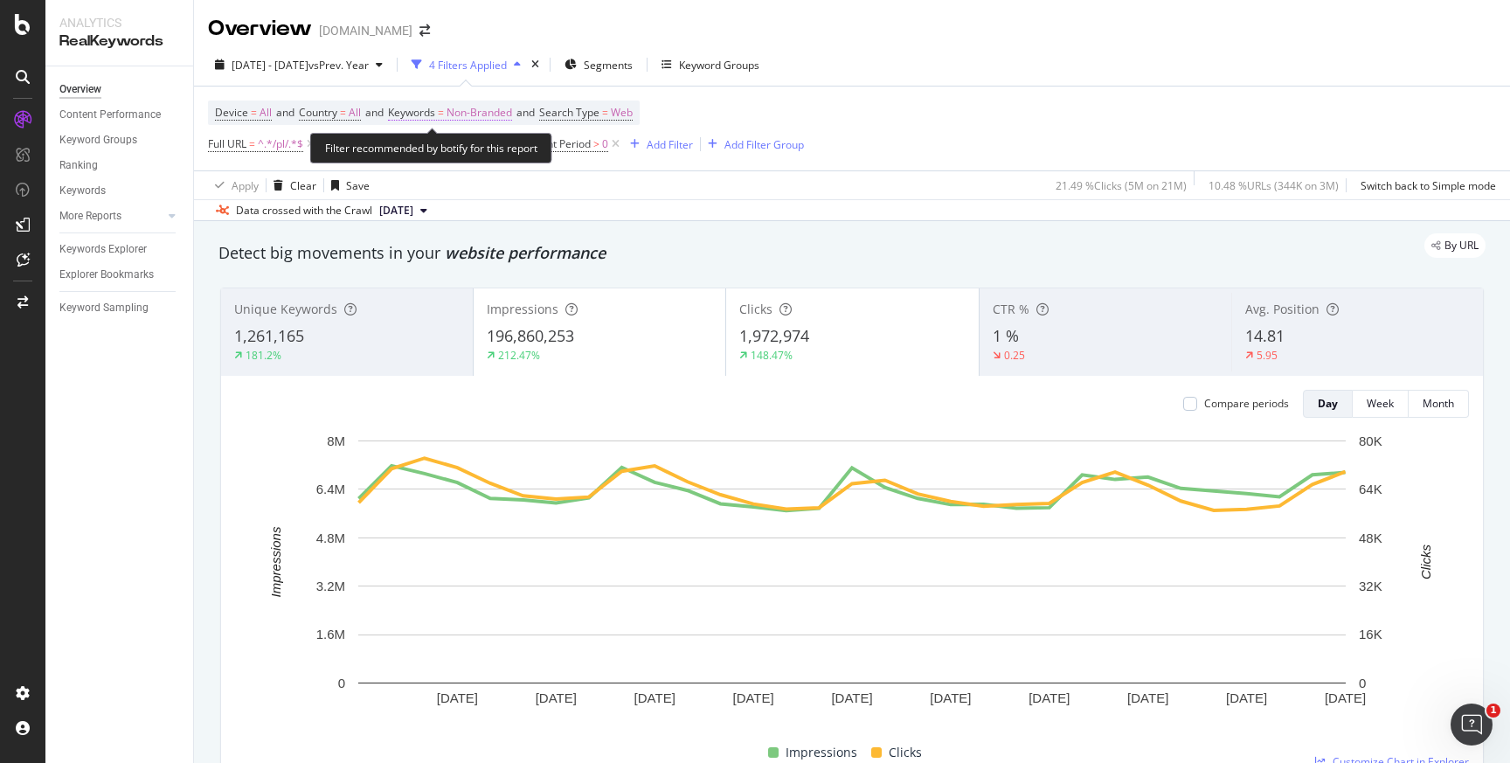
click at [485, 118] on span "Non-Branded" at bounding box center [479, 112] width 66 height 24
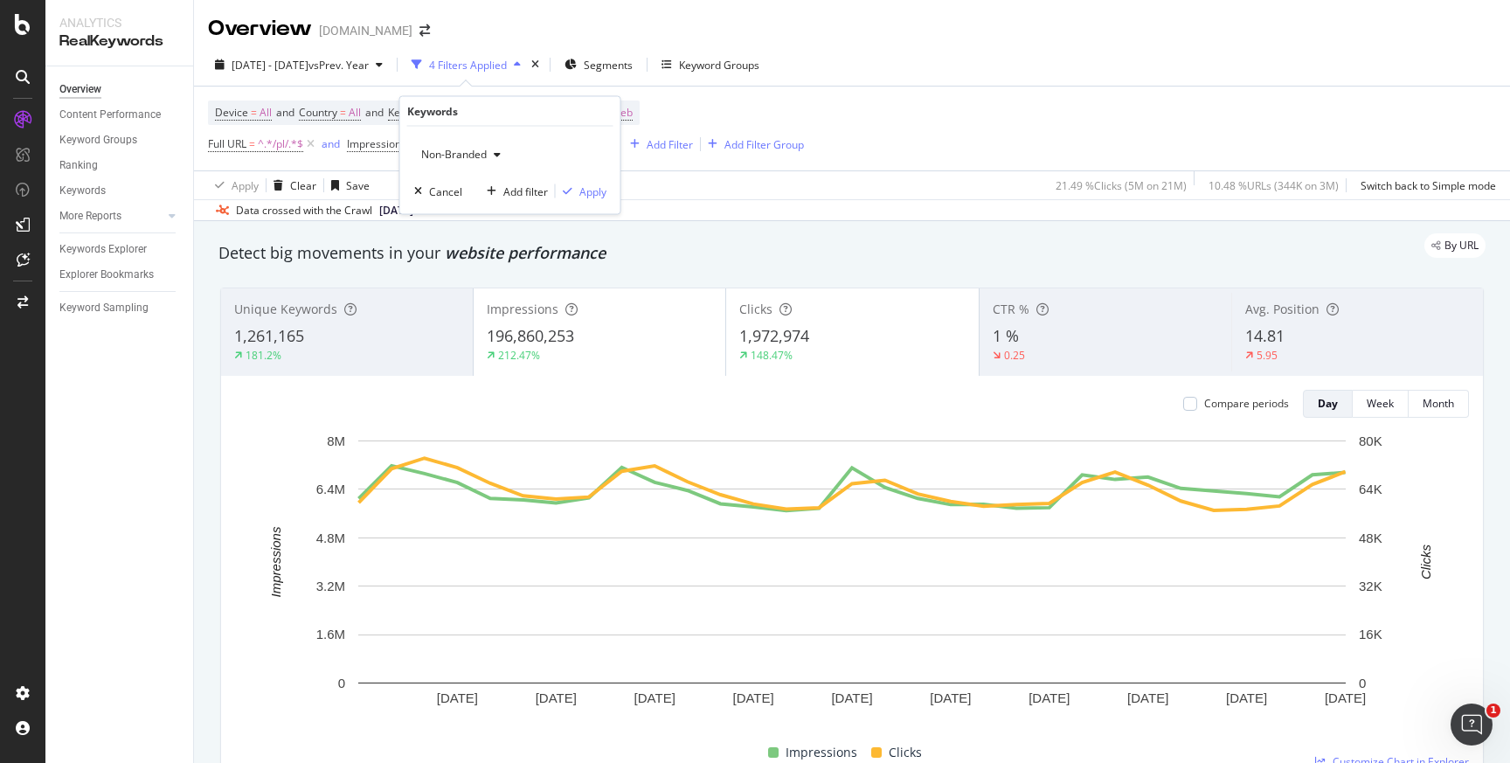
click at [498, 155] on icon "button" at bounding box center [497, 154] width 7 height 10
click at [461, 215] on span "Branded" at bounding box center [518, 214] width 178 height 16
click at [591, 191] on div "Apply" at bounding box center [592, 190] width 27 height 15
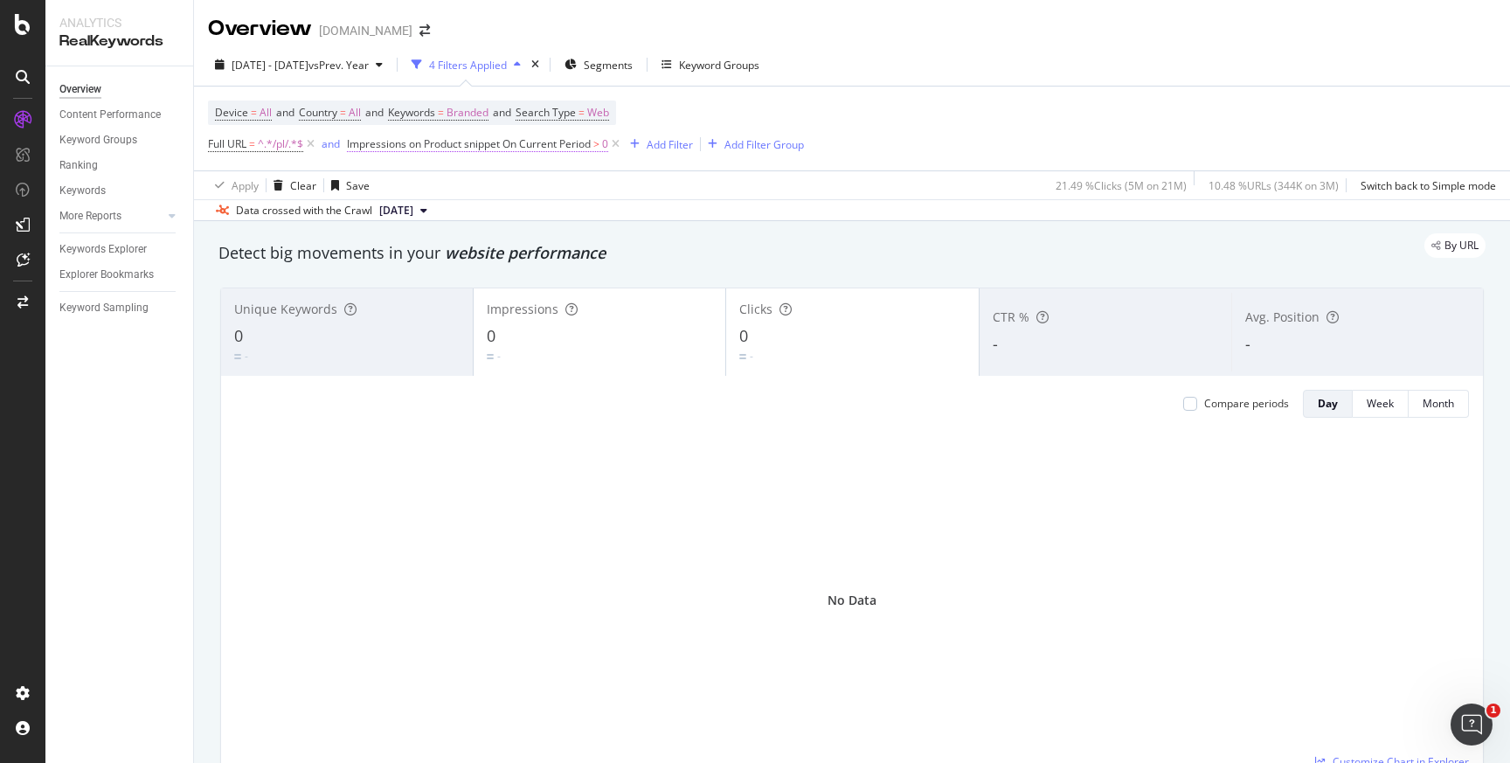
click at [508, 144] on span "Impressions on Product snippet On Current Period" at bounding box center [469, 143] width 244 height 15
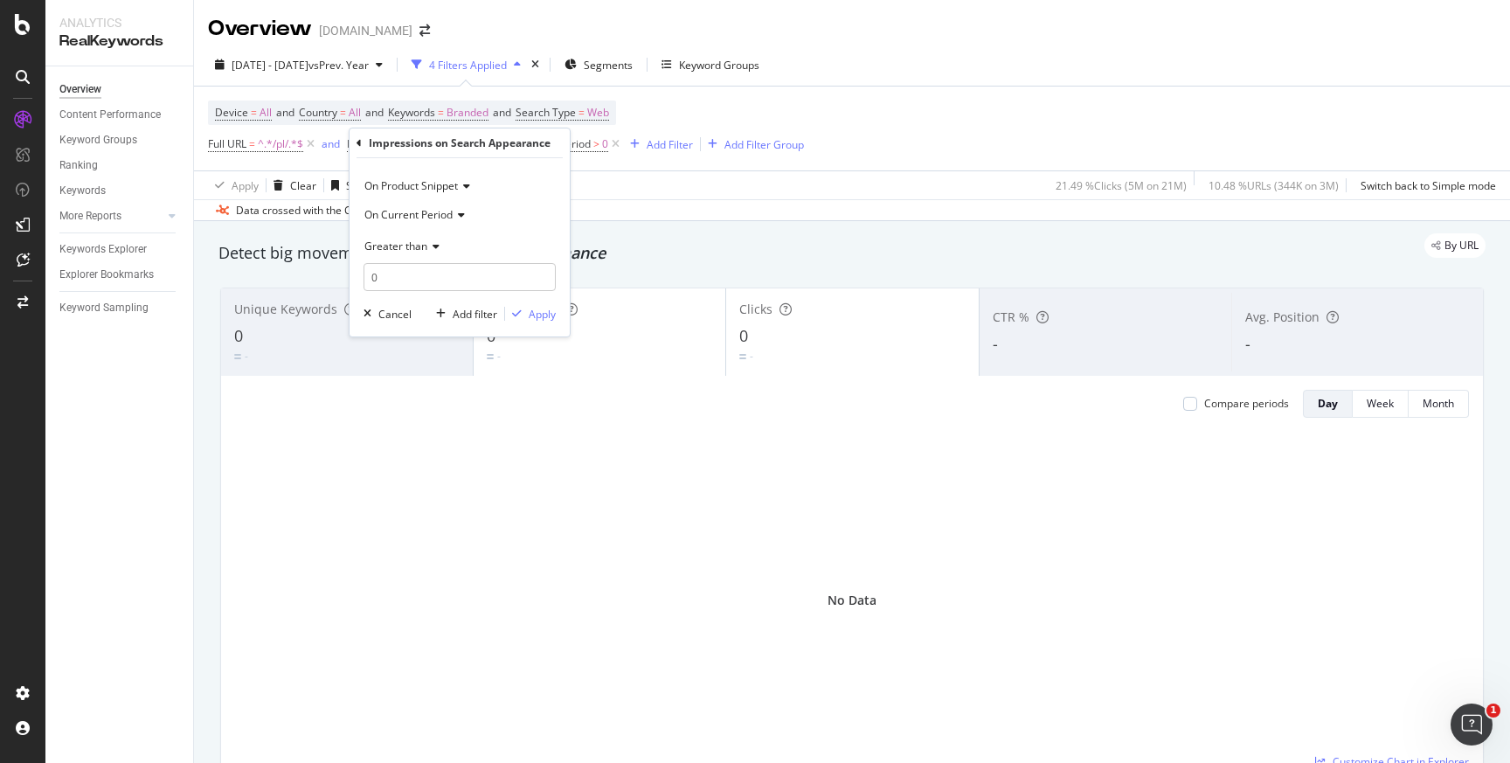
click at [727, 110] on div "Device = All and Country = All and Keywords = Branded and Search Type = Web Ful…" at bounding box center [506, 128] width 596 height 56
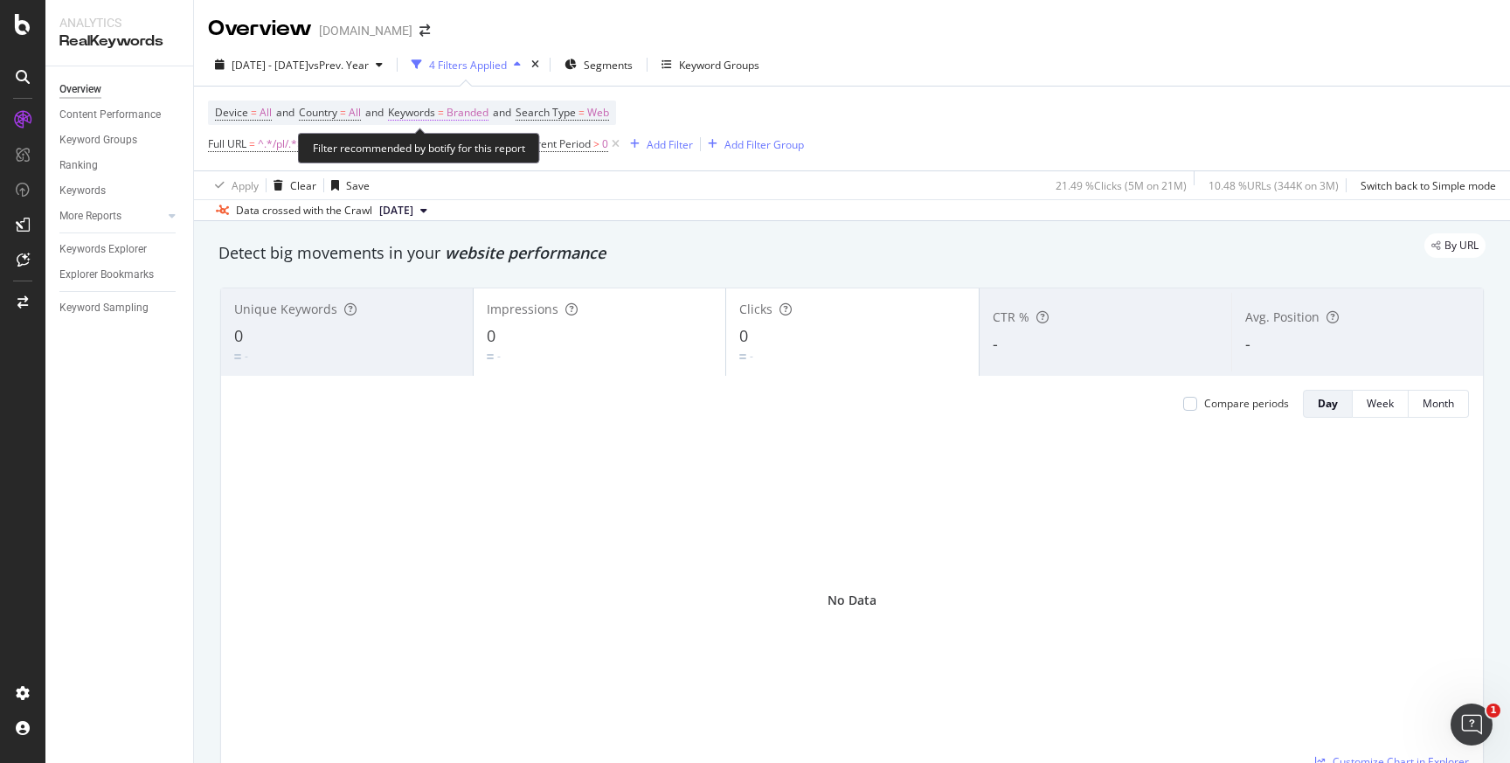
click at [458, 112] on span "Branded" at bounding box center [467, 112] width 42 height 24
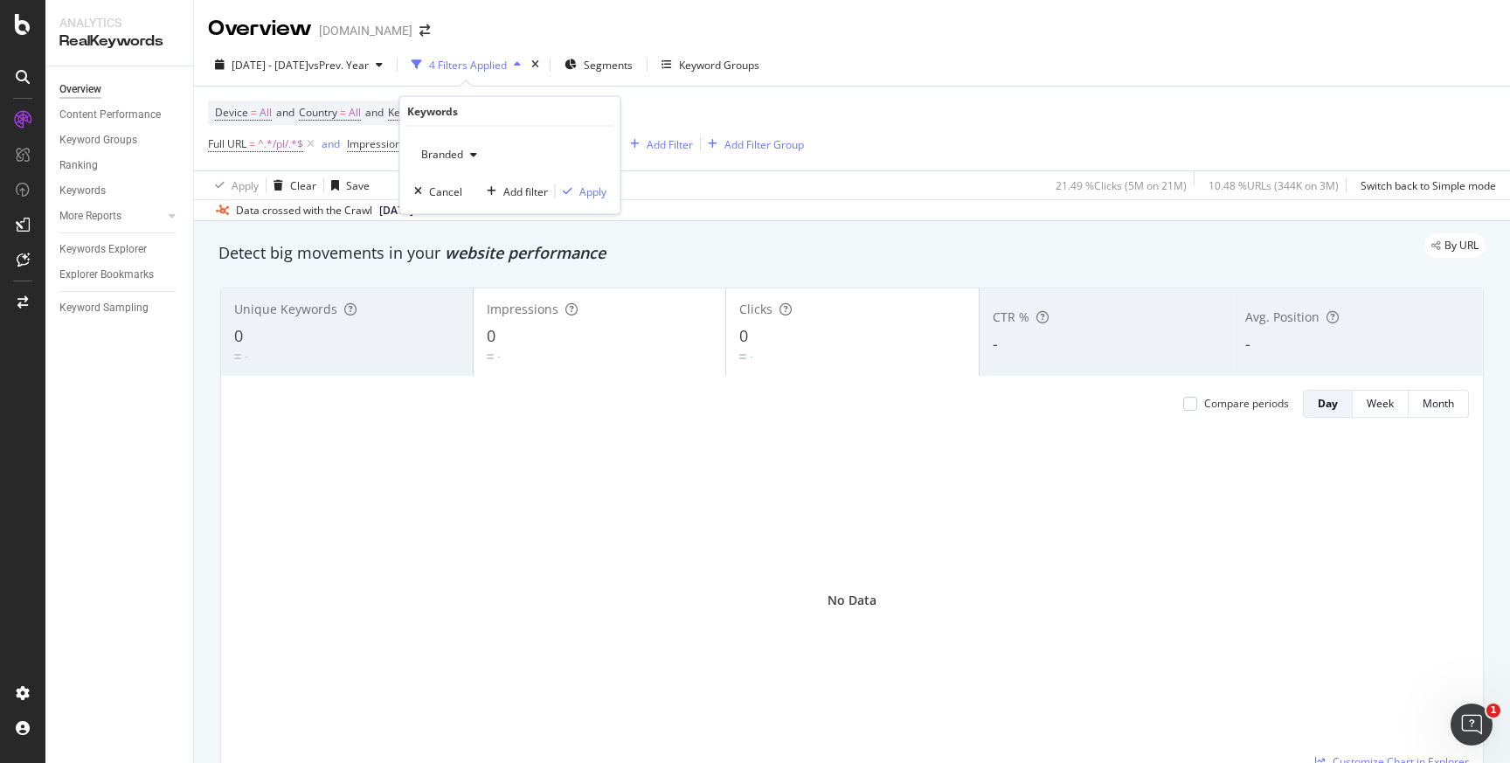
click at [471, 155] on icon "button" at bounding box center [473, 154] width 7 height 10
click at [460, 238] on span "Anonymized queries" at bounding box center [518, 239] width 178 height 16
click at [591, 193] on div "Apply" at bounding box center [592, 190] width 27 height 15
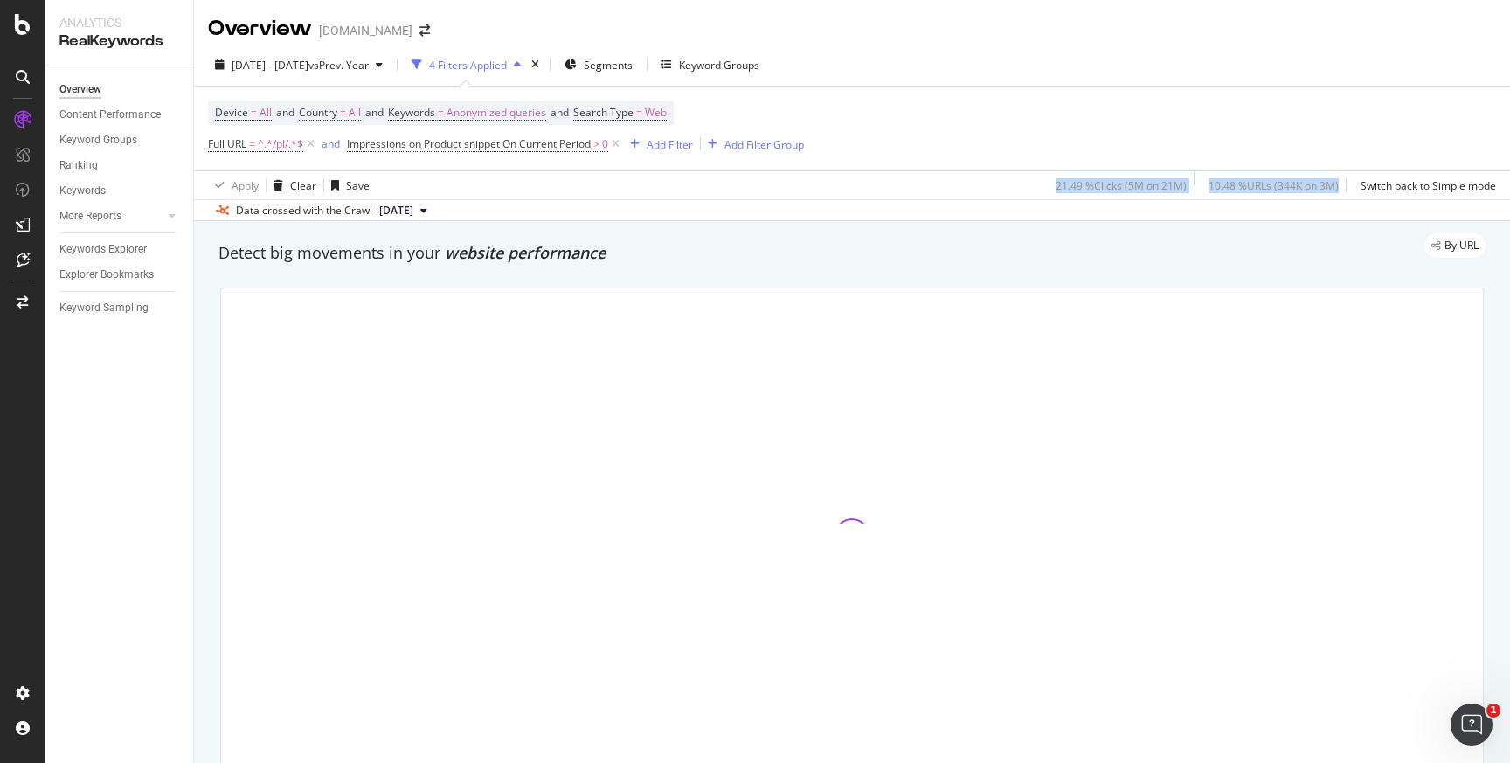
drag, startPoint x: 1053, startPoint y: 184, endPoint x: 1344, endPoint y: 184, distance: 290.9
click at [1344, 184] on div "21.49 % Clicks ( 5M on 21M ) 10.48 % URLs ( 344K on 3M ) Switch back to Simple …" at bounding box center [1271, 185] width 447 height 28
click at [1282, 188] on div "10.48 % URLs ( 344K on 3M )" at bounding box center [1273, 185] width 130 height 15
click at [1225, 187] on div "10.48 % URLs ( 344K on 3M )" at bounding box center [1273, 185] width 130 height 15
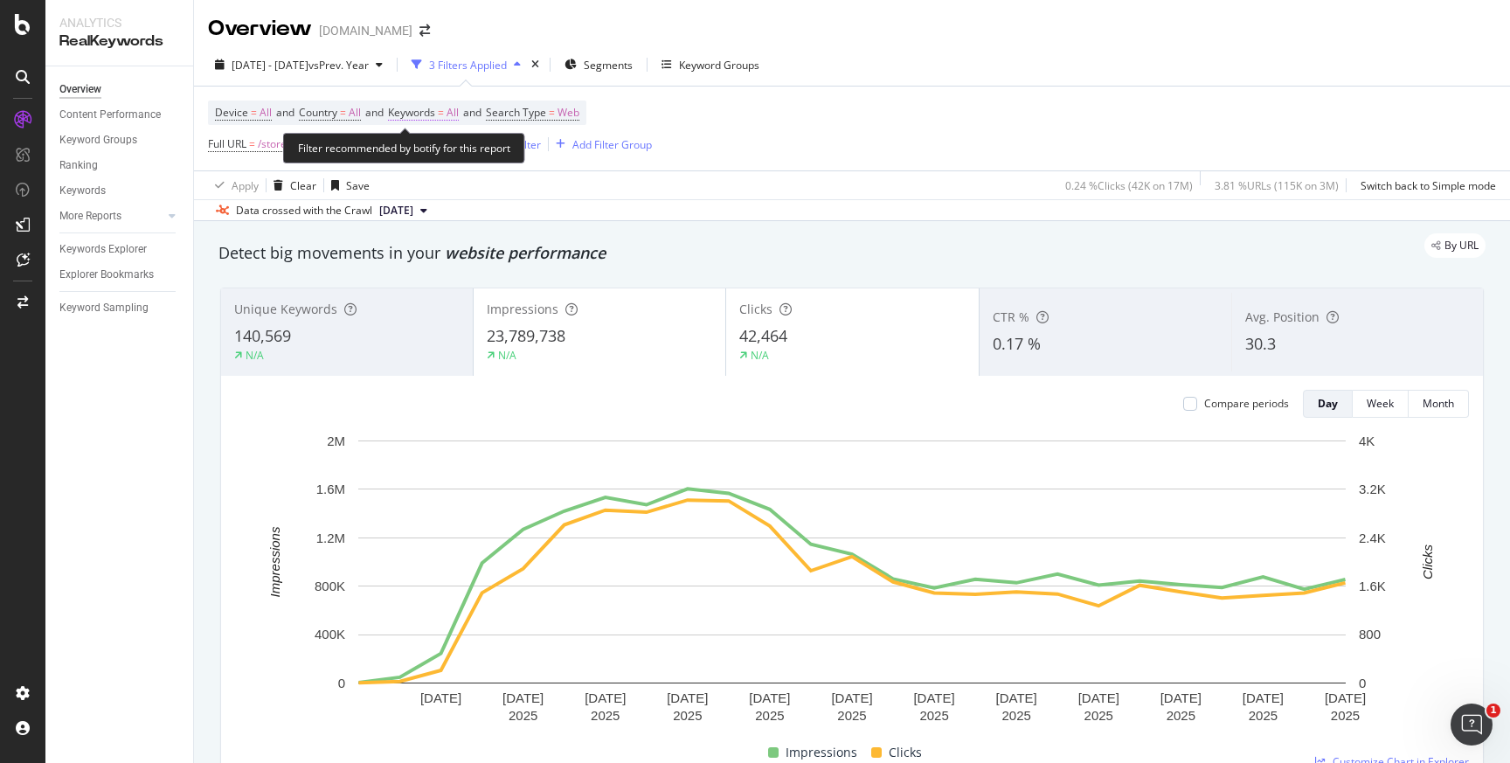
click at [455, 114] on span "Keywords = All" at bounding box center [423, 113] width 71 height 16
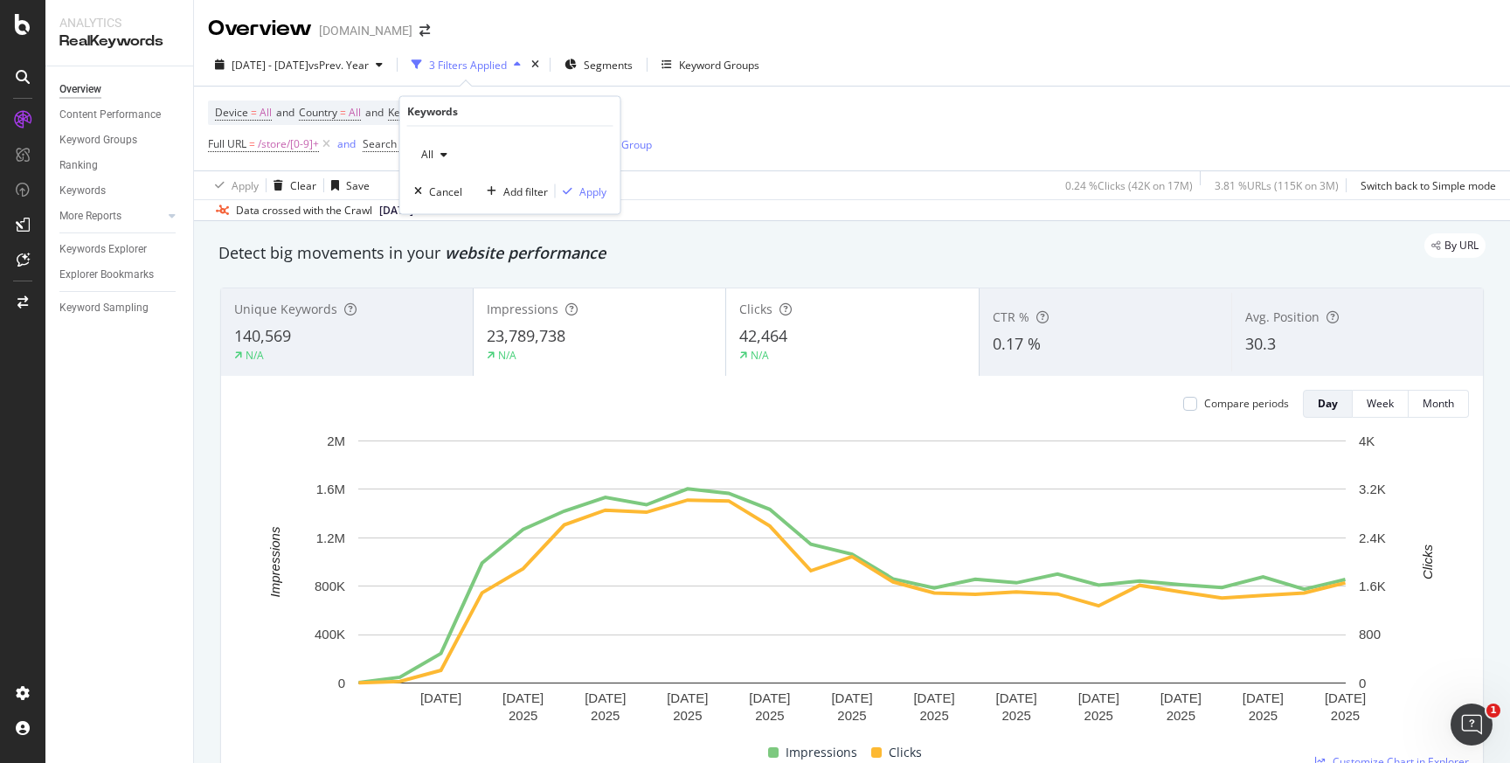
click at [444, 152] on icon "button" at bounding box center [443, 154] width 7 height 10
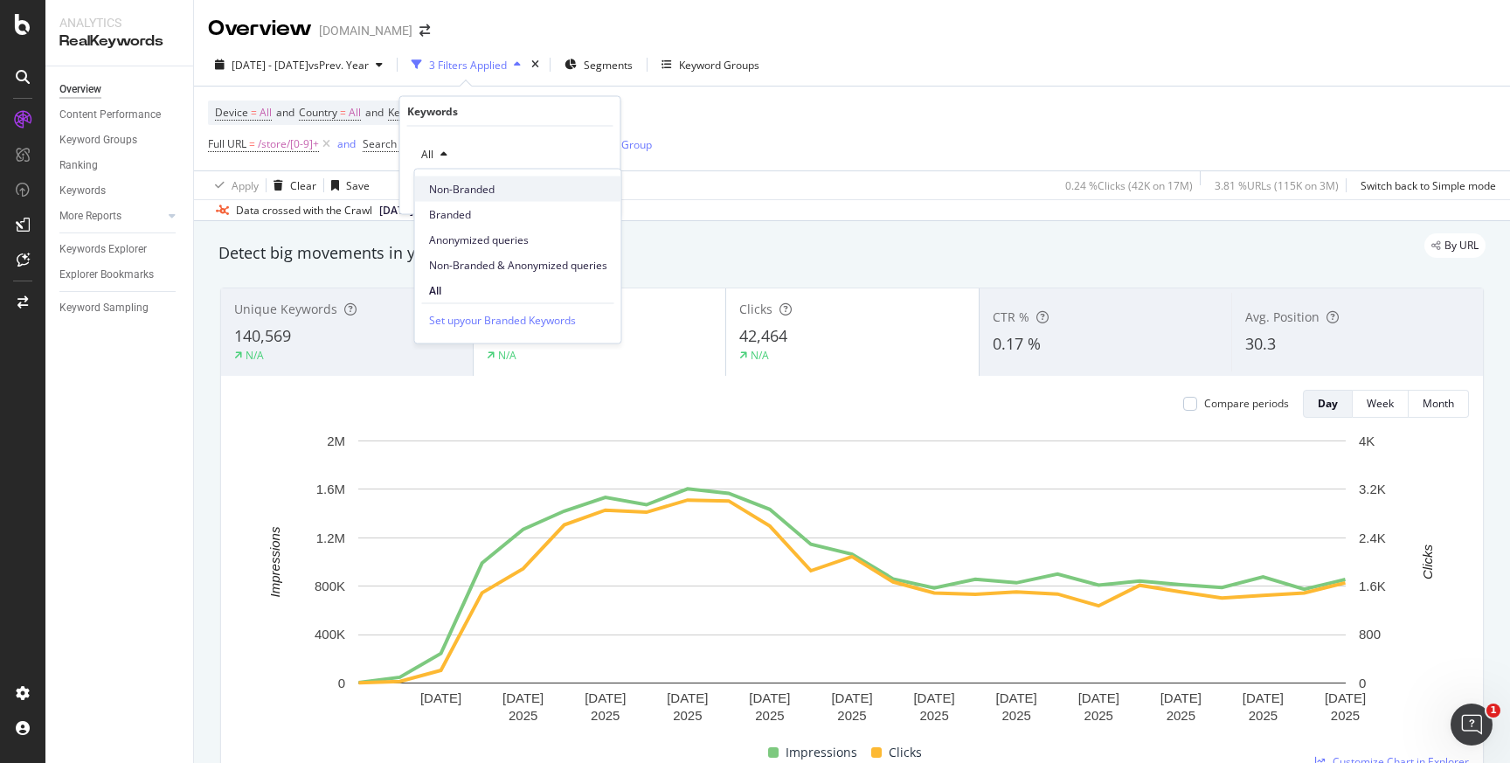
click at [487, 197] on div "Non-Branded" at bounding box center [518, 188] width 206 height 25
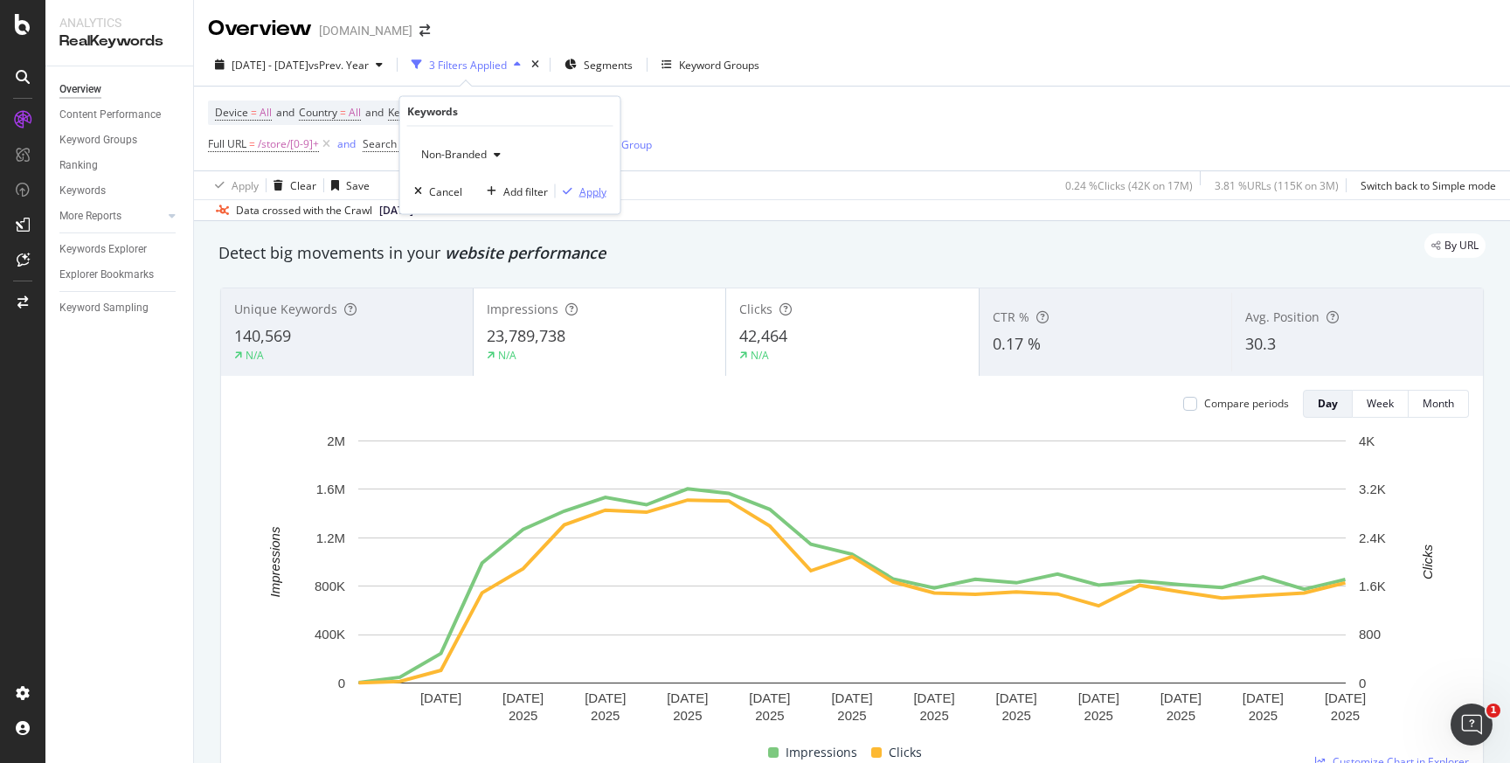
click at [596, 190] on div "Apply" at bounding box center [592, 190] width 27 height 15
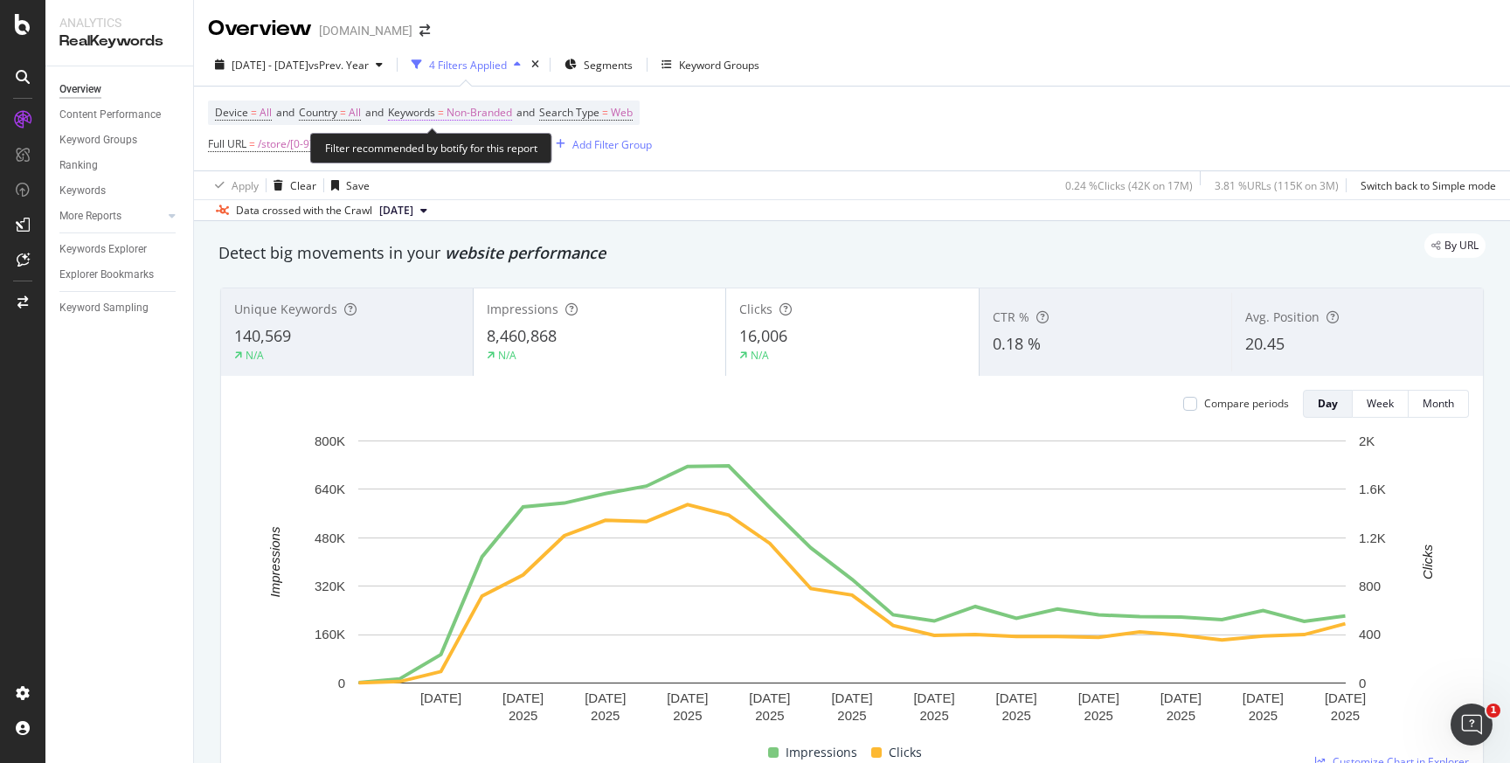
click at [493, 116] on span "Non-Branded" at bounding box center [479, 112] width 66 height 24
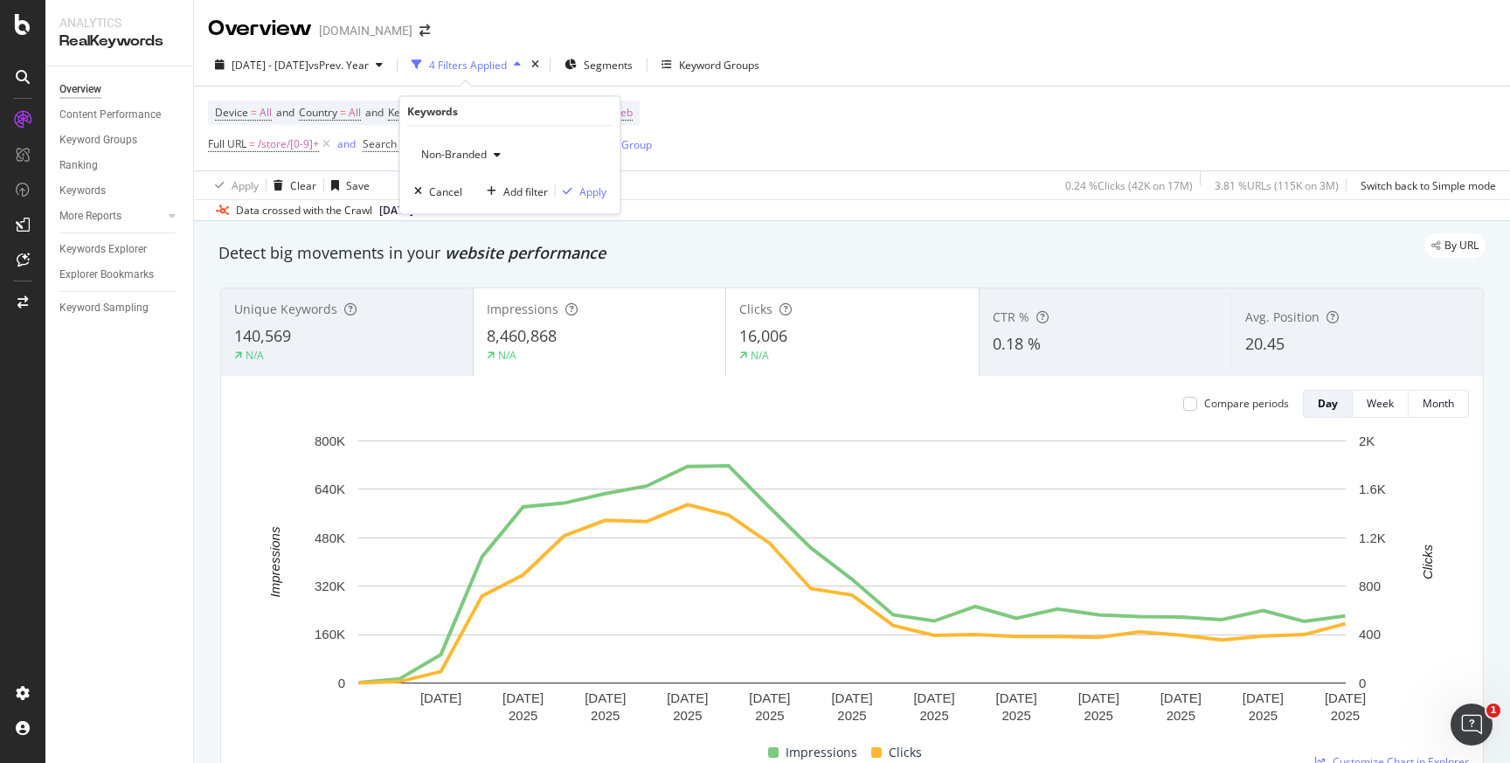
click at [501, 153] on div "button" at bounding box center [497, 154] width 21 height 10
click at [444, 290] on span "All" at bounding box center [518, 290] width 178 height 16
click at [591, 193] on div "Apply" at bounding box center [592, 190] width 27 height 15
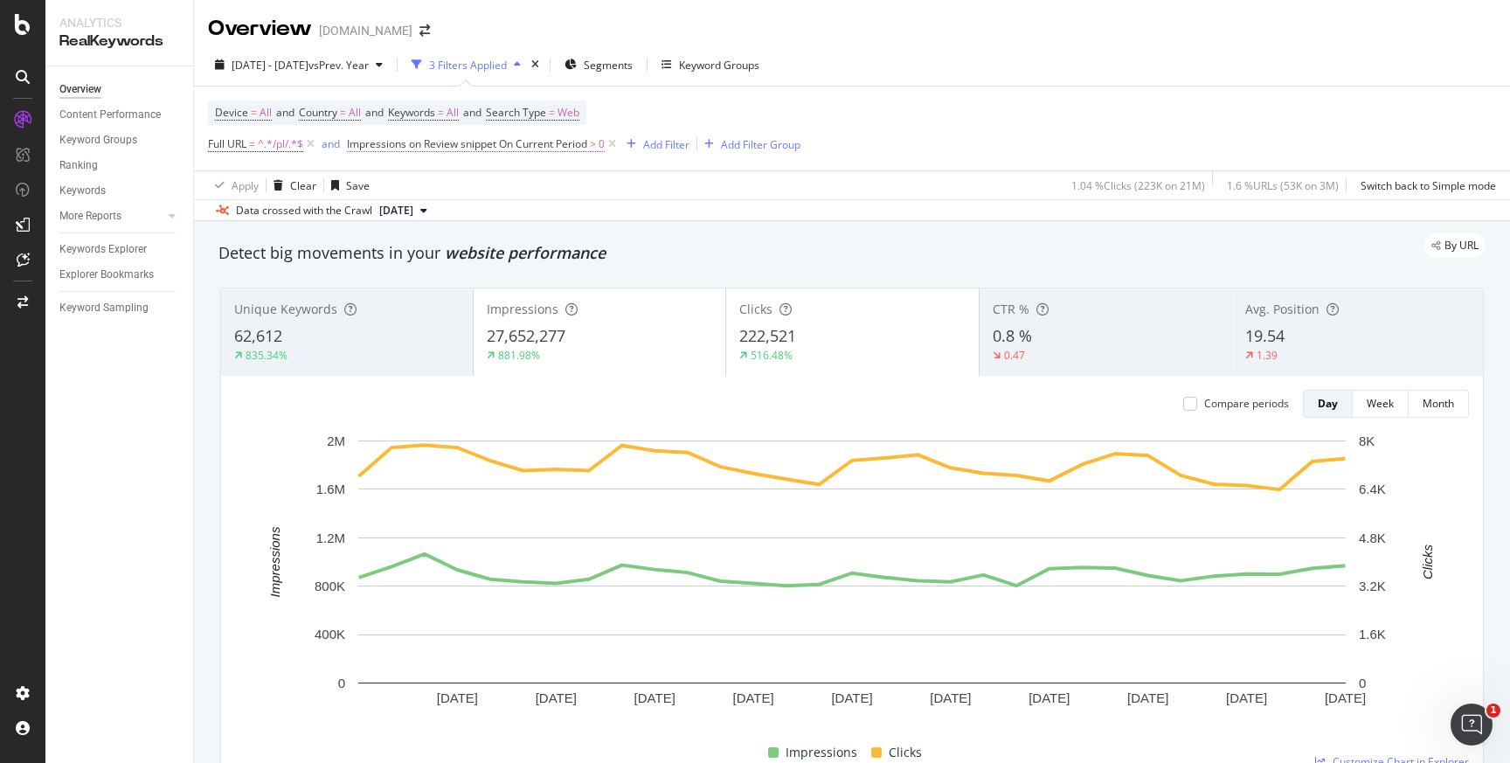
click at [476, 146] on span "Impressions on Review snippet On Current Period" at bounding box center [467, 143] width 240 height 15
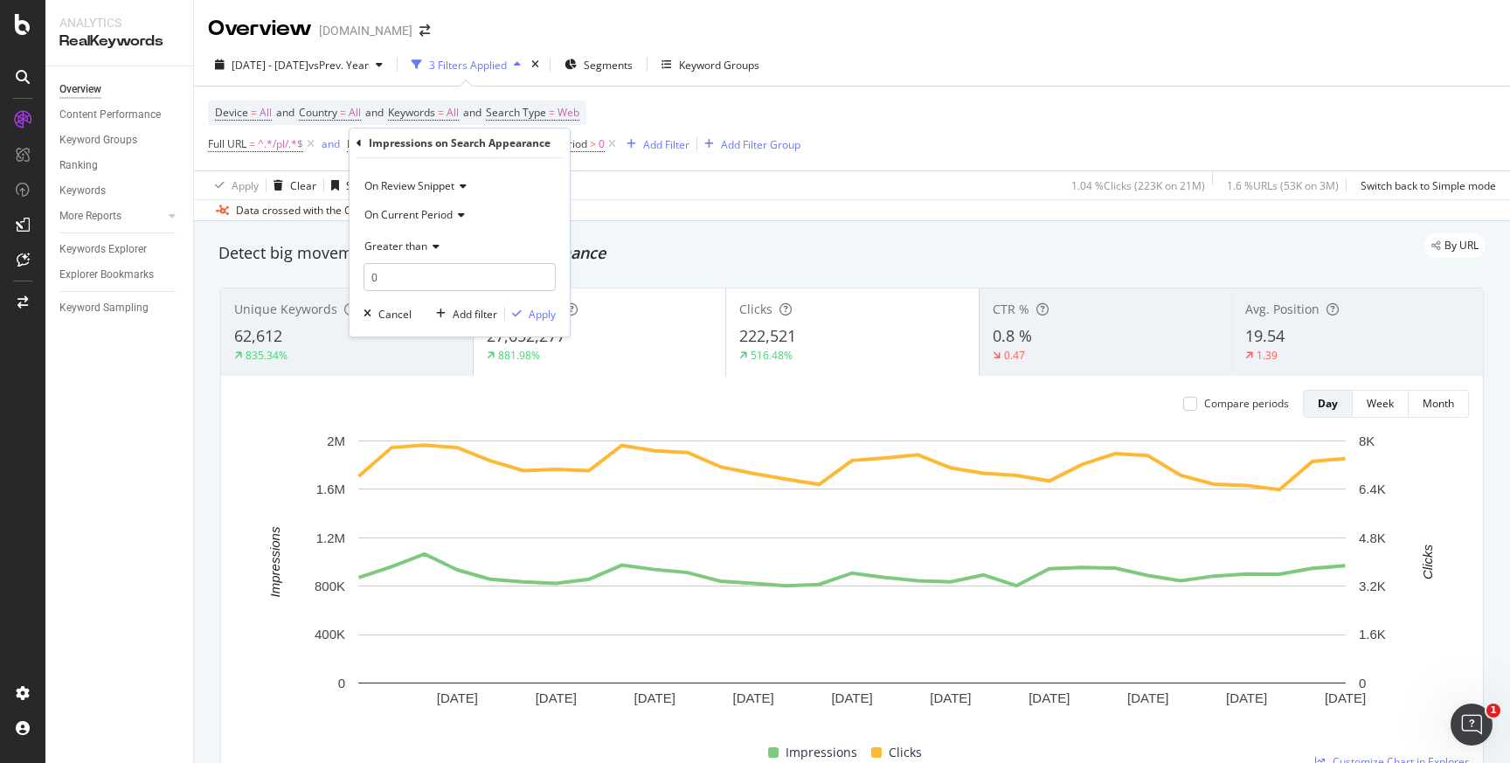
click at [464, 188] on icon at bounding box center [460, 186] width 12 height 10
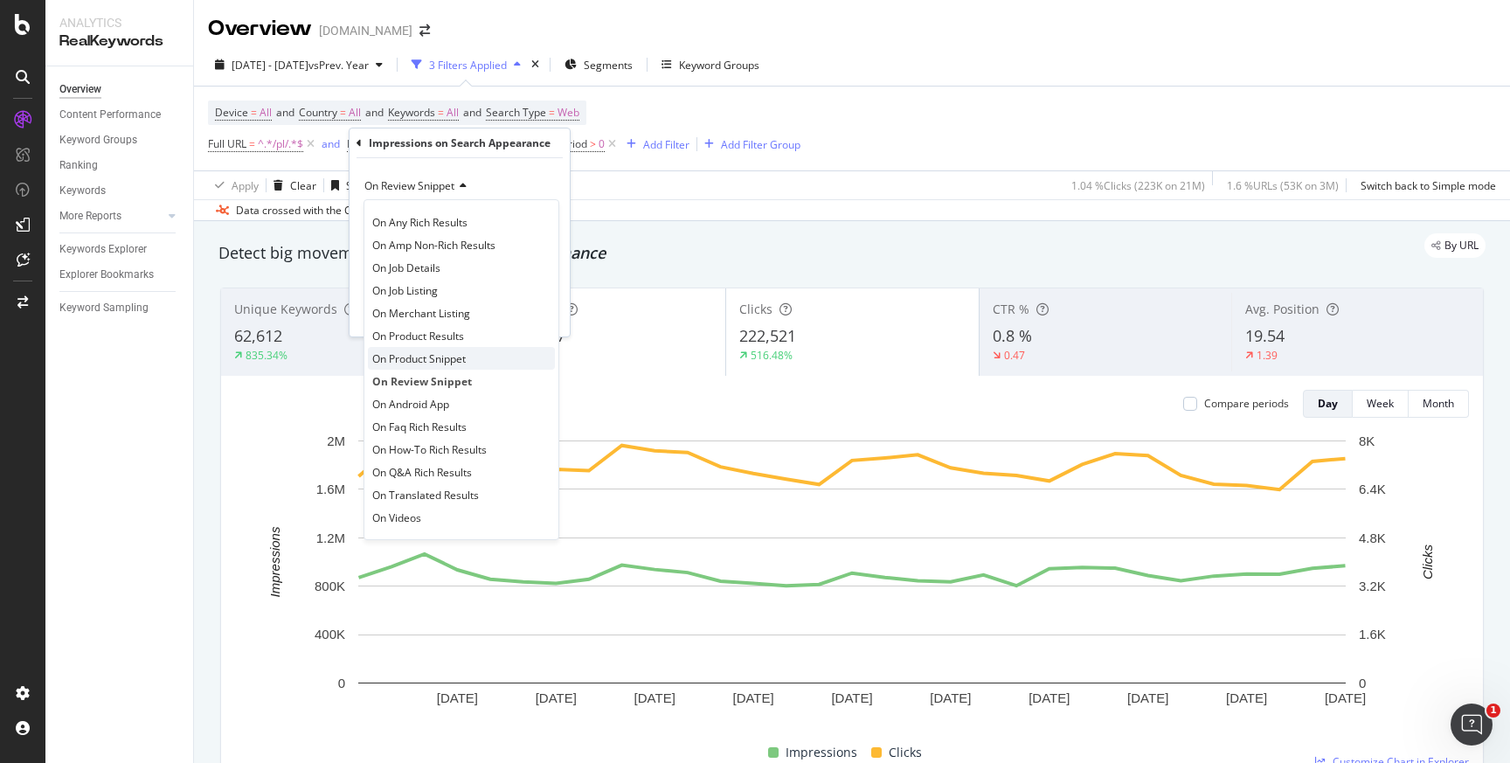
click at [414, 361] on span "On Product Snippet" at bounding box center [418, 358] width 93 height 15
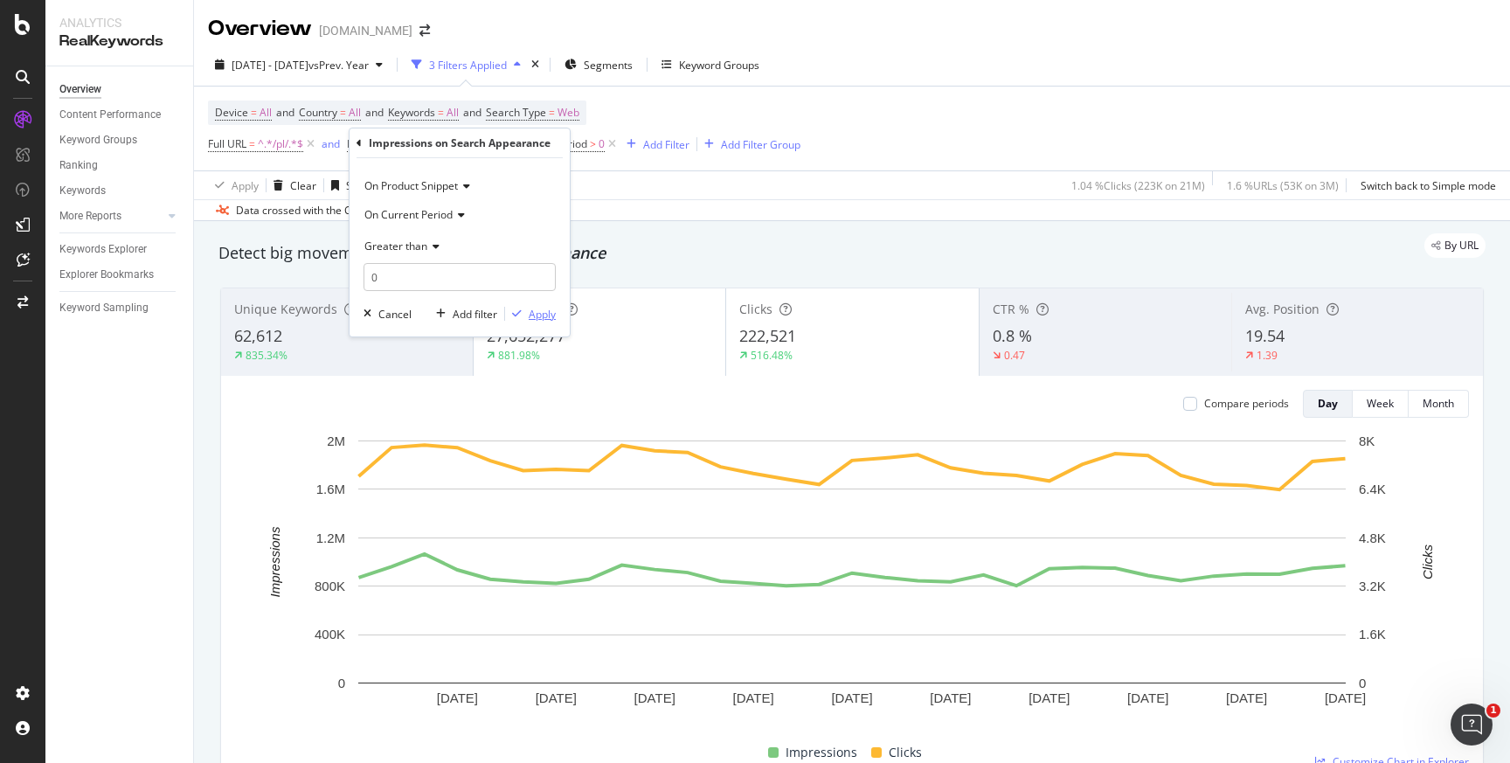
click at [542, 315] on div "Apply" at bounding box center [542, 314] width 27 height 15
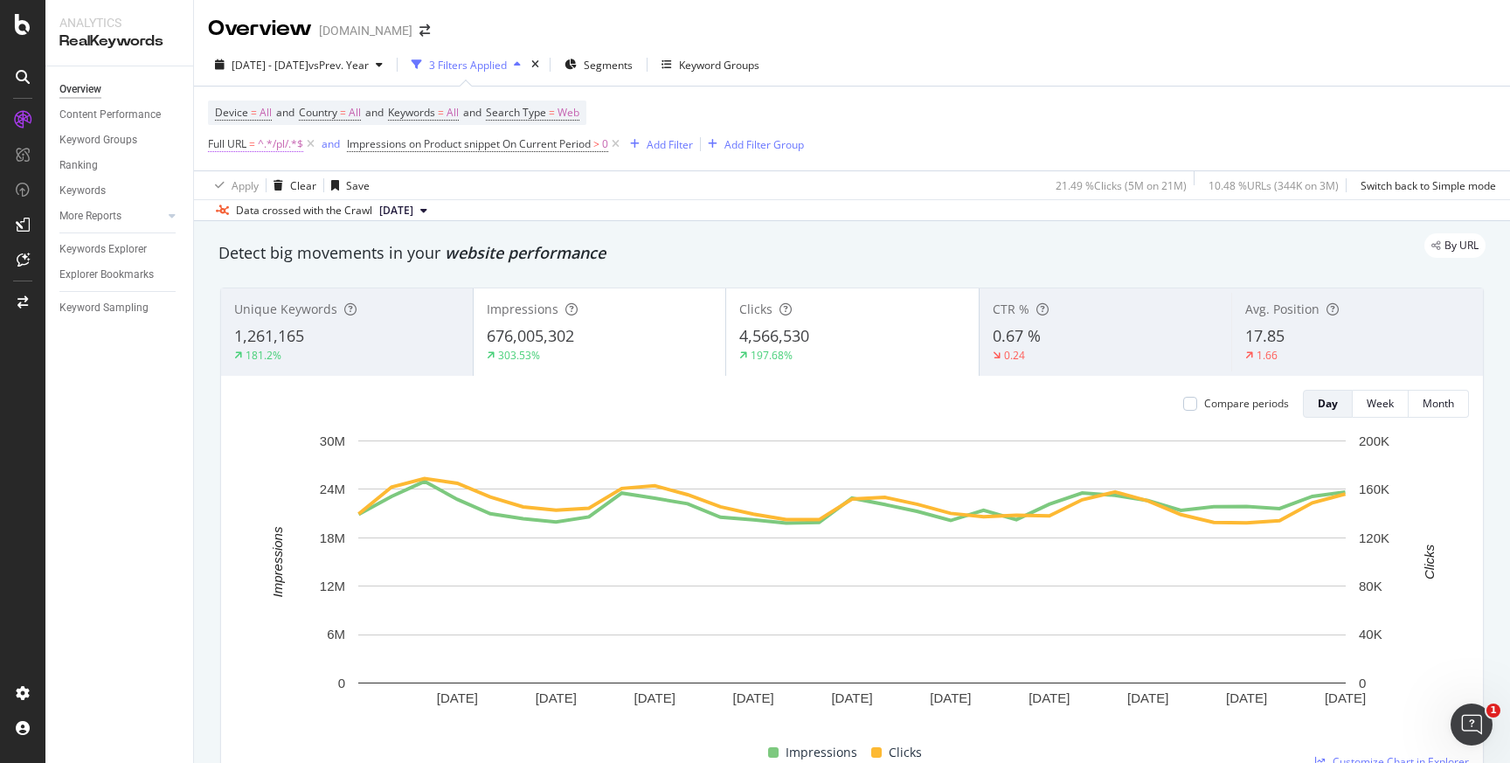
click at [269, 147] on span "^.*/pl/.*$" at bounding box center [280, 144] width 45 height 24
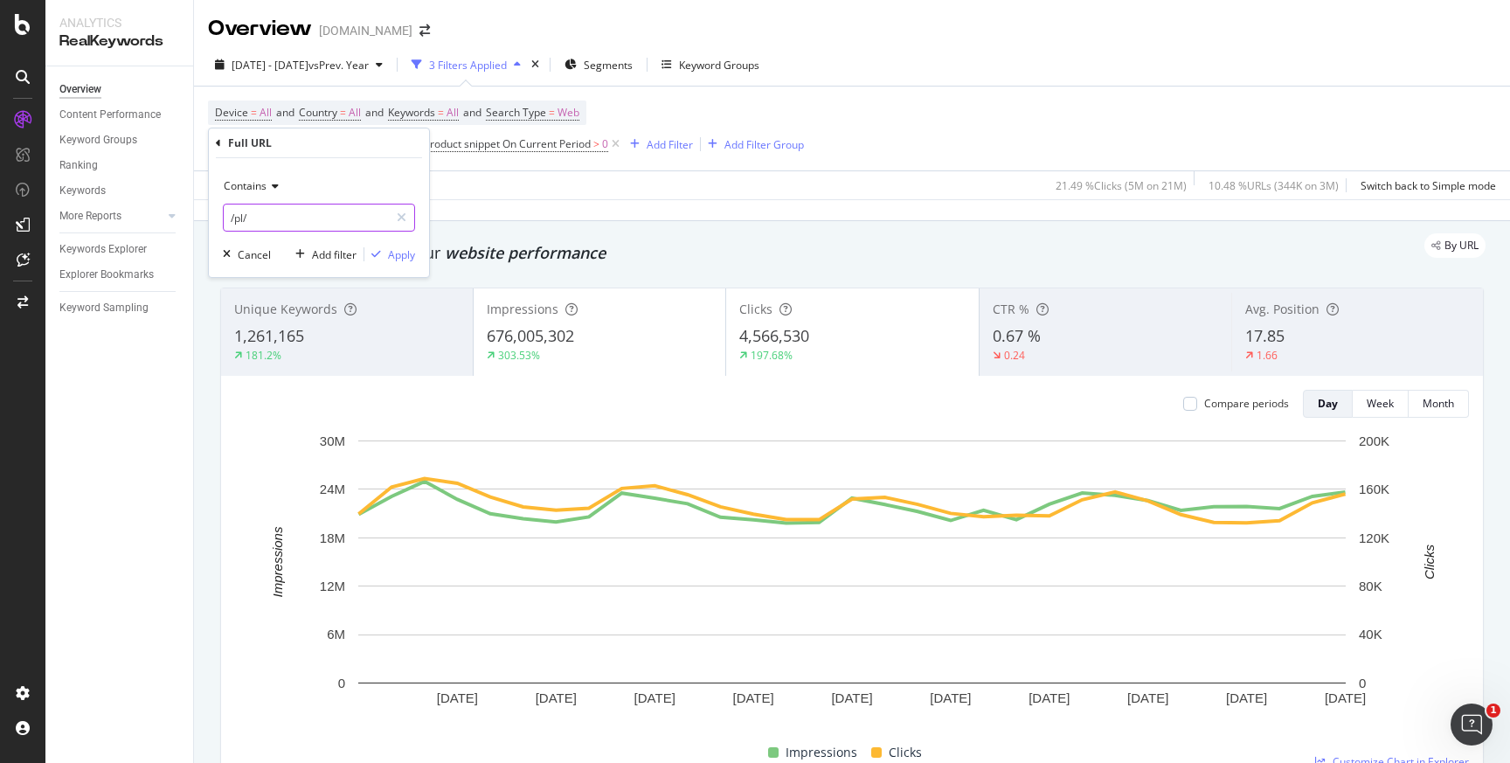
click at [231, 220] on input "/pl/" at bounding box center [306, 218] width 165 height 28
click at [230, 220] on input "/pl/" at bounding box center [306, 218] width 165 height 28
type input "lowes.com/pl/"
click at [399, 251] on div "Apply" at bounding box center [401, 254] width 27 height 15
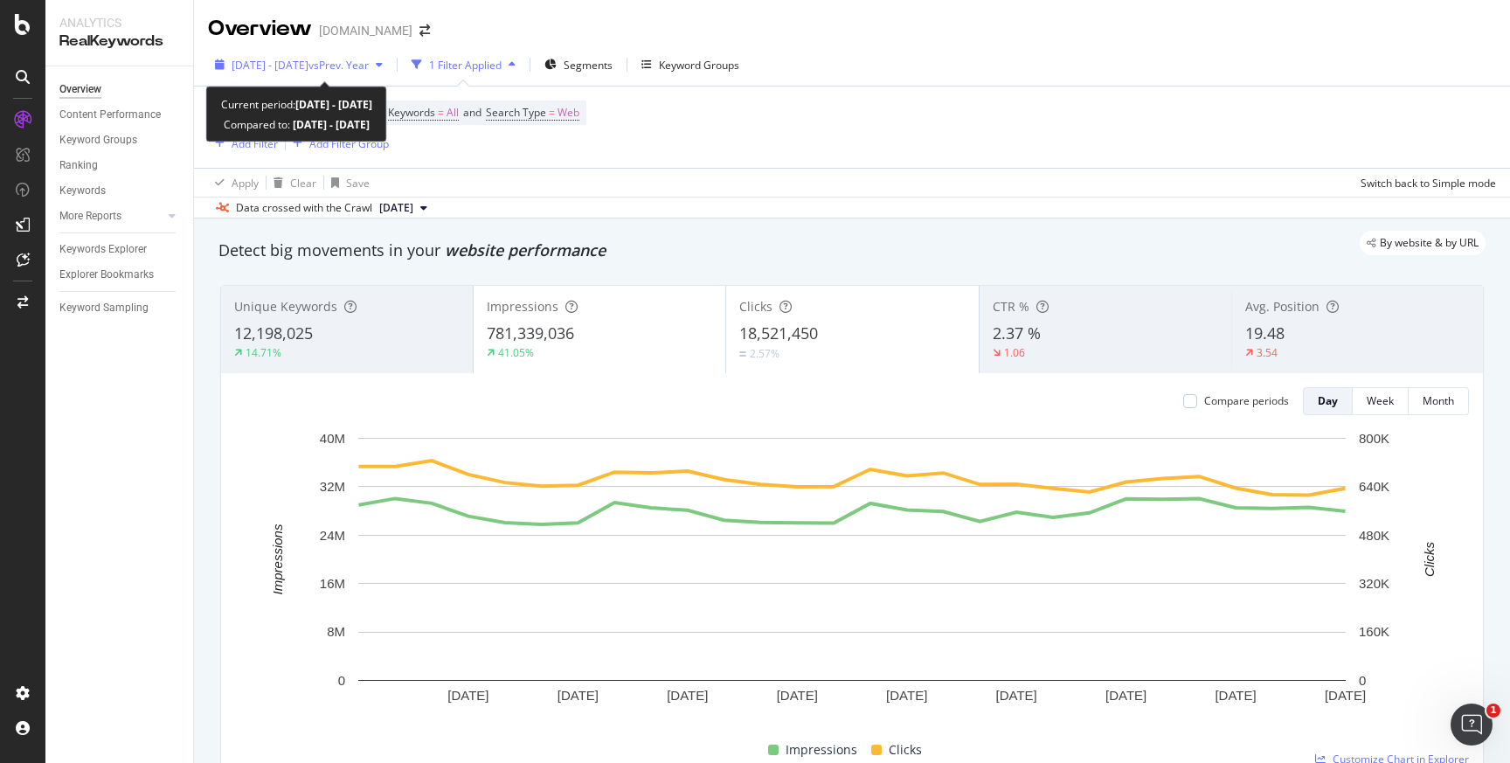
click at [383, 66] on icon "button" at bounding box center [379, 64] width 7 height 10
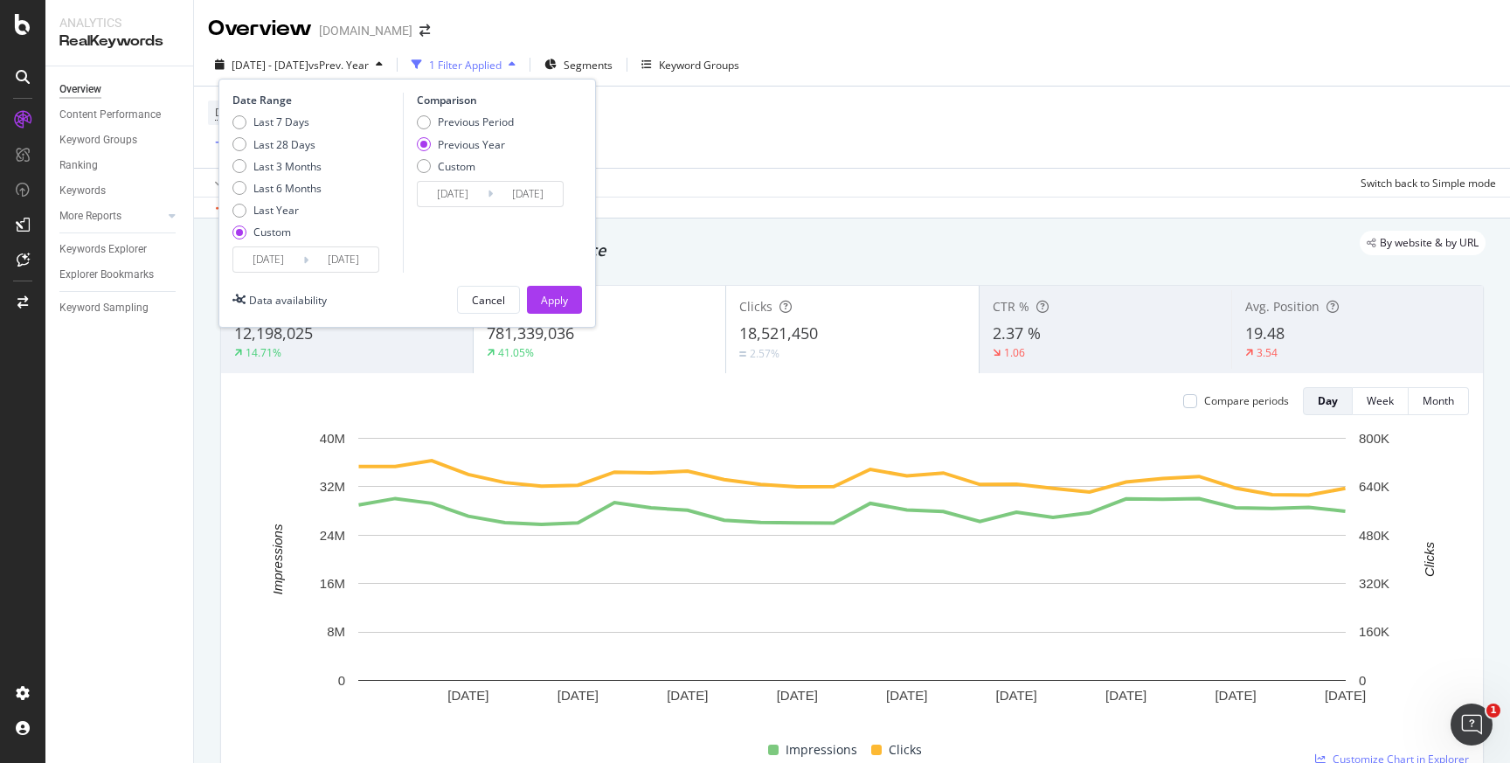
click at [744, 128] on div "Device = All and Country = All and Keywords = All and Search Type = Web Add Fil…" at bounding box center [852, 126] width 1288 height 81
